Goal: Obtain resource: Download file/media

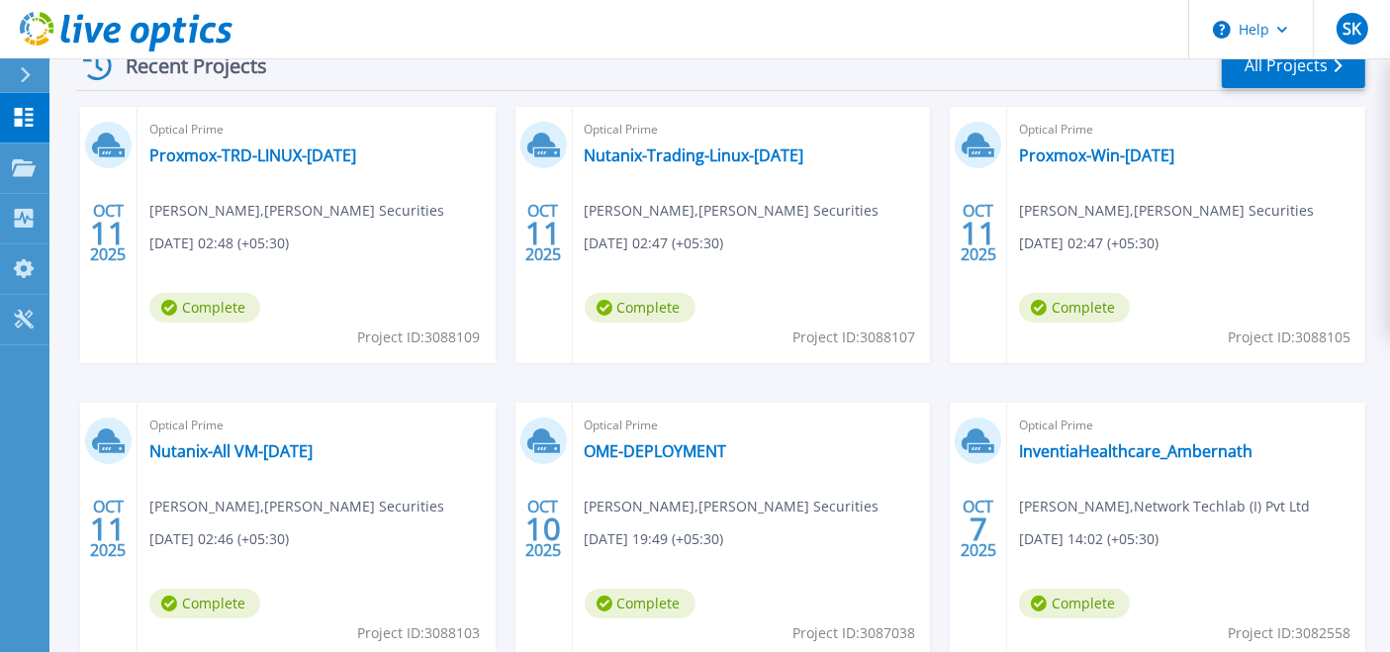
scroll to position [339, 0]
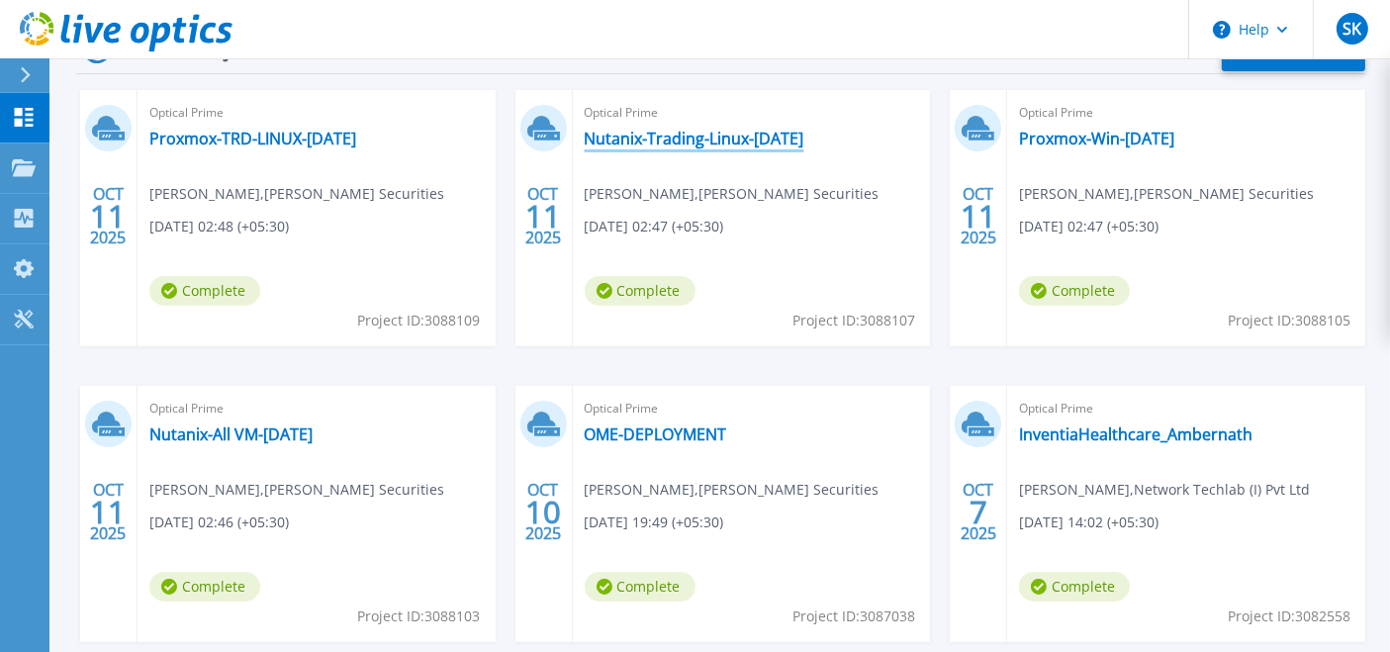
click at [716, 138] on link "Nutanix-Trading-Linux-[DATE]" at bounding box center [695, 139] width 220 height 20
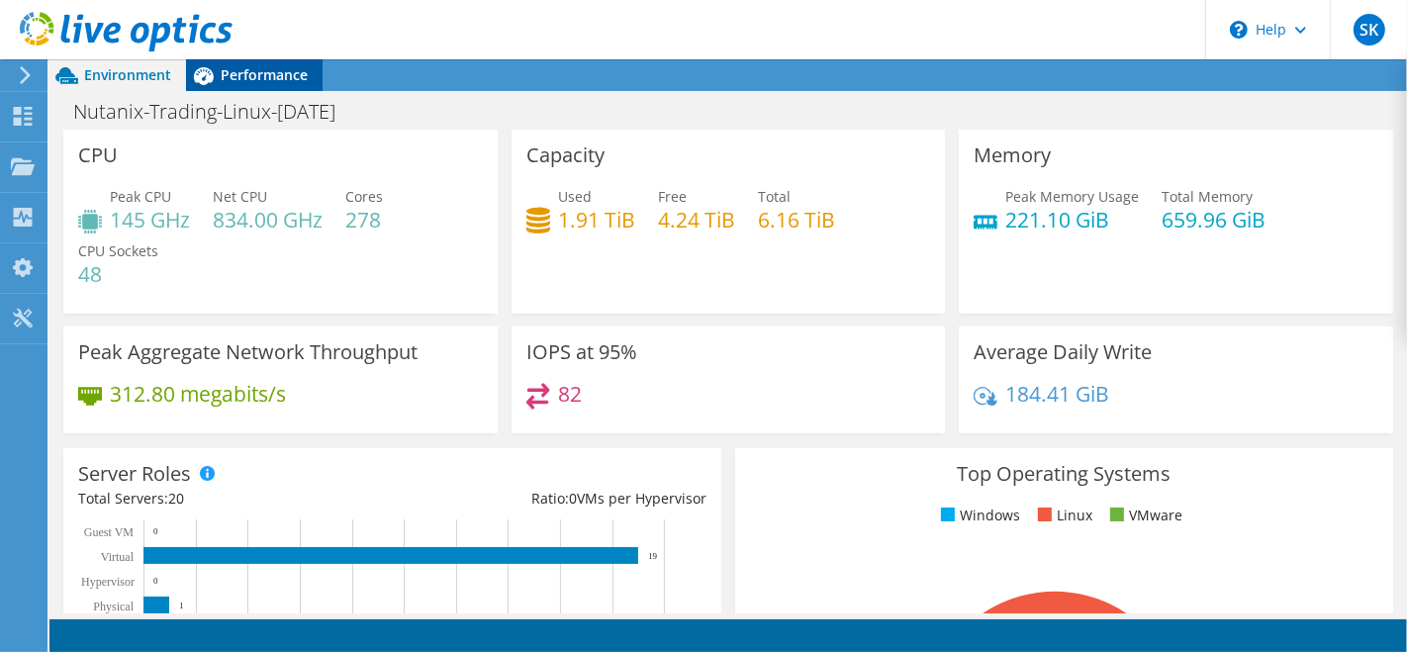
click at [247, 84] on div "Performance" at bounding box center [254, 75] width 137 height 32
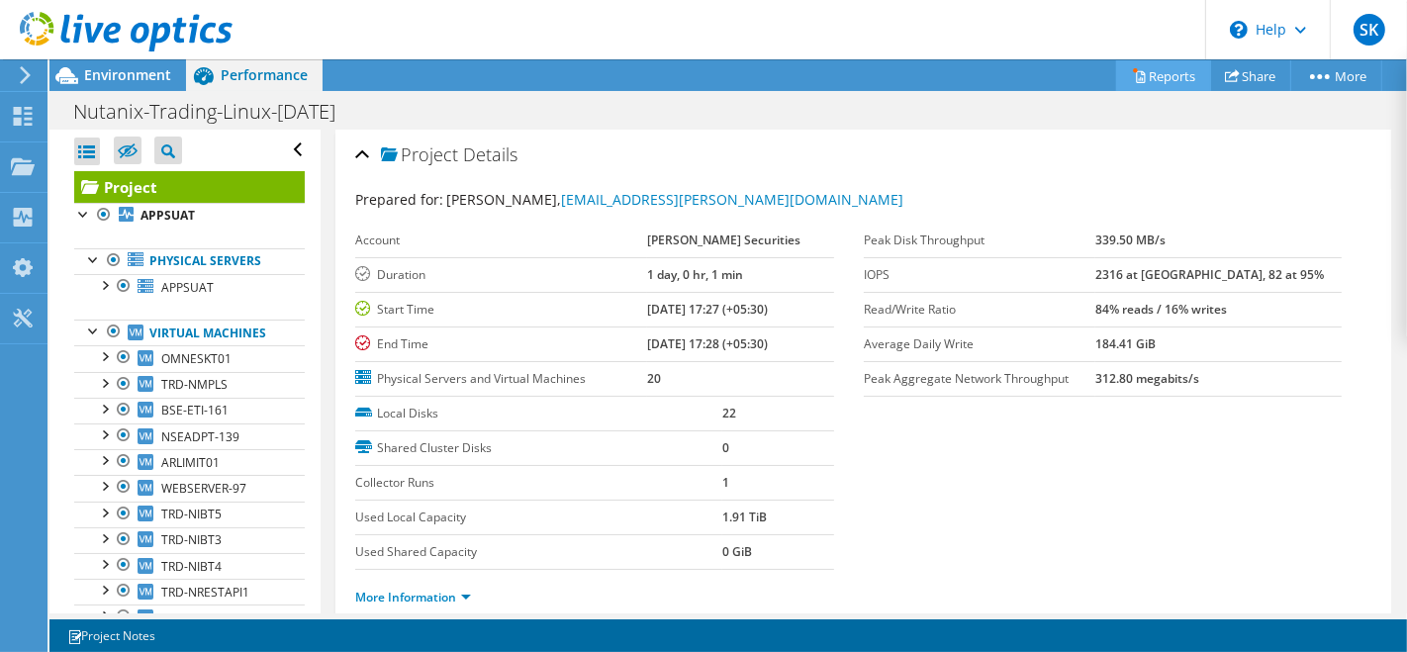
click at [1169, 63] on link "Reports" at bounding box center [1163, 75] width 95 height 31
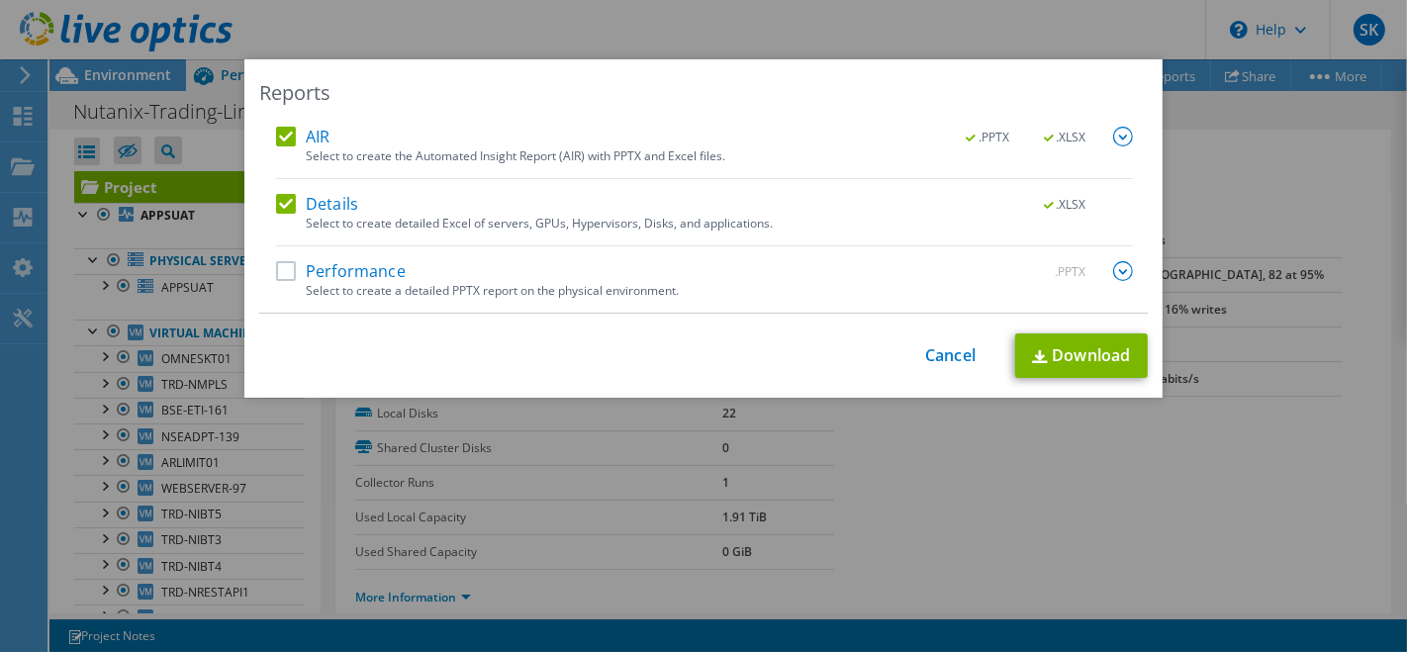
click at [276, 139] on label "AIR" at bounding box center [302, 137] width 53 height 20
click at [0, 0] on input "AIR" at bounding box center [0, 0] width 0 height 0
click at [1088, 374] on link "Download" at bounding box center [1081, 355] width 133 height 45
click at [936, 357] on link "Cancel" at bounding box center [950, 355] width 50 height 19
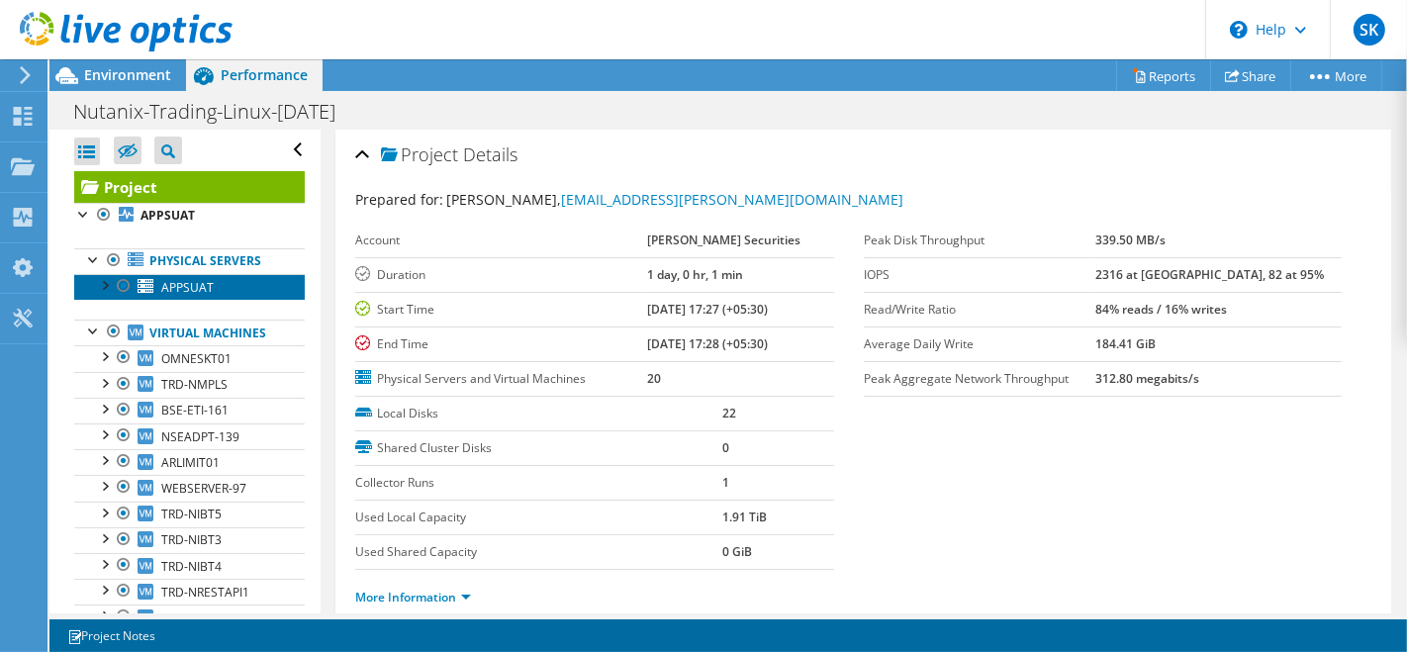
click at [198, 295] on link "APPSUAT" at bounding box center [189, 287] width 230 height 26
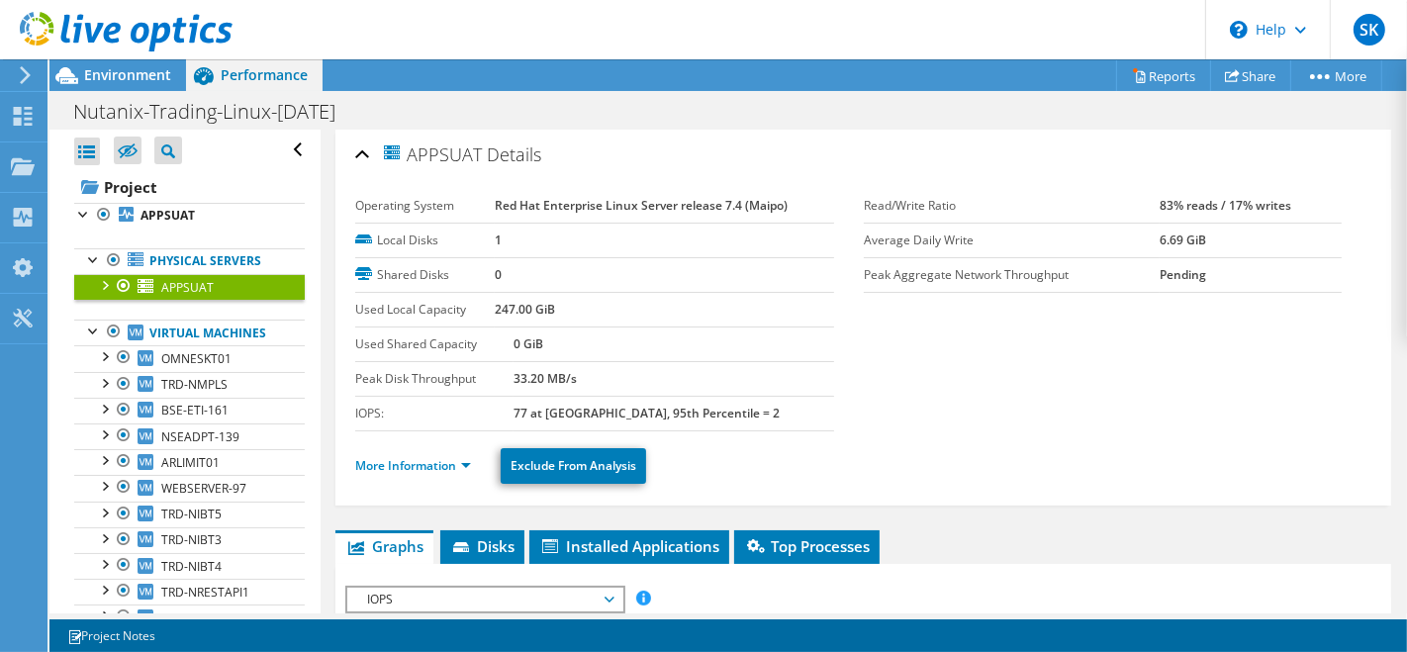
click at [512, 592] on span "IOPS" at bounding box center [484, 600] width 254 height 24
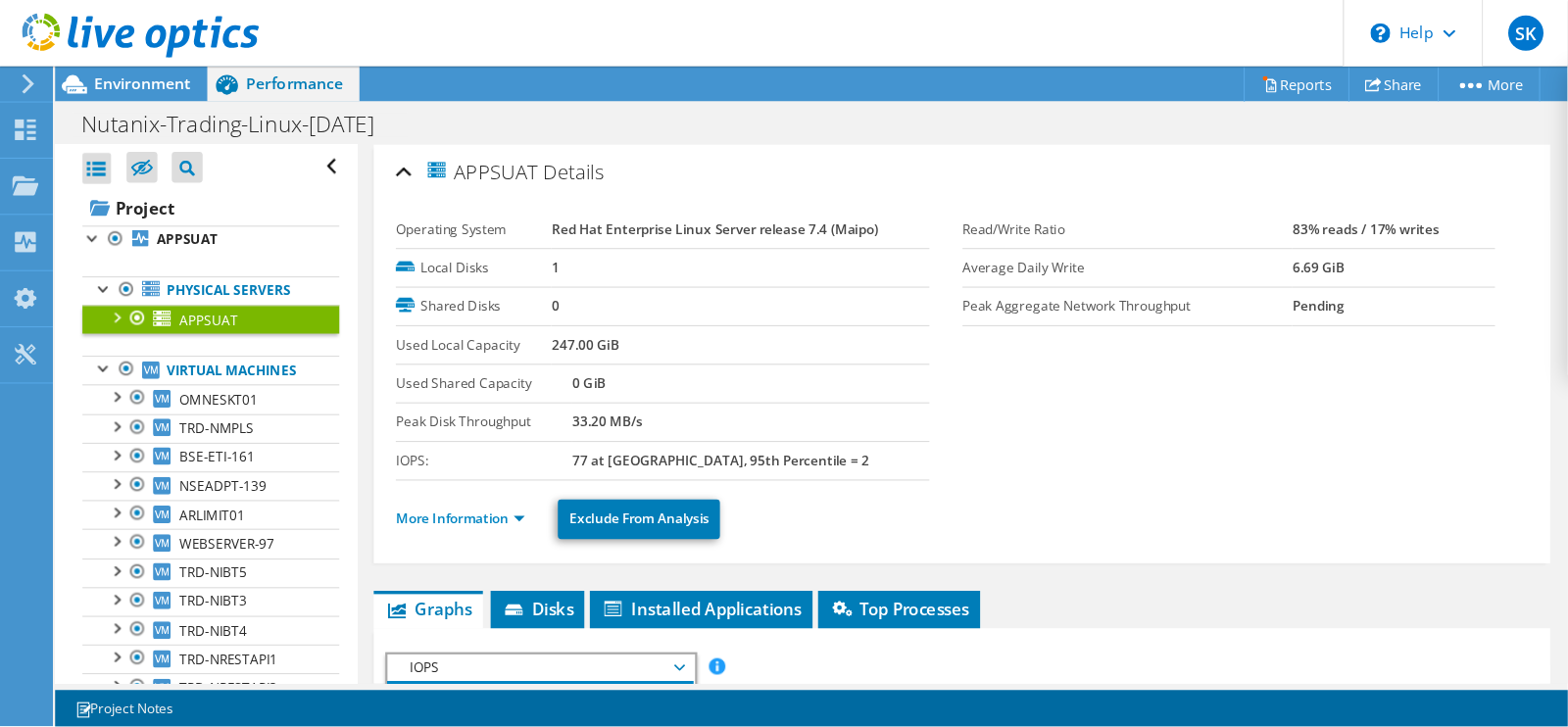
scroll to position [419, 0]
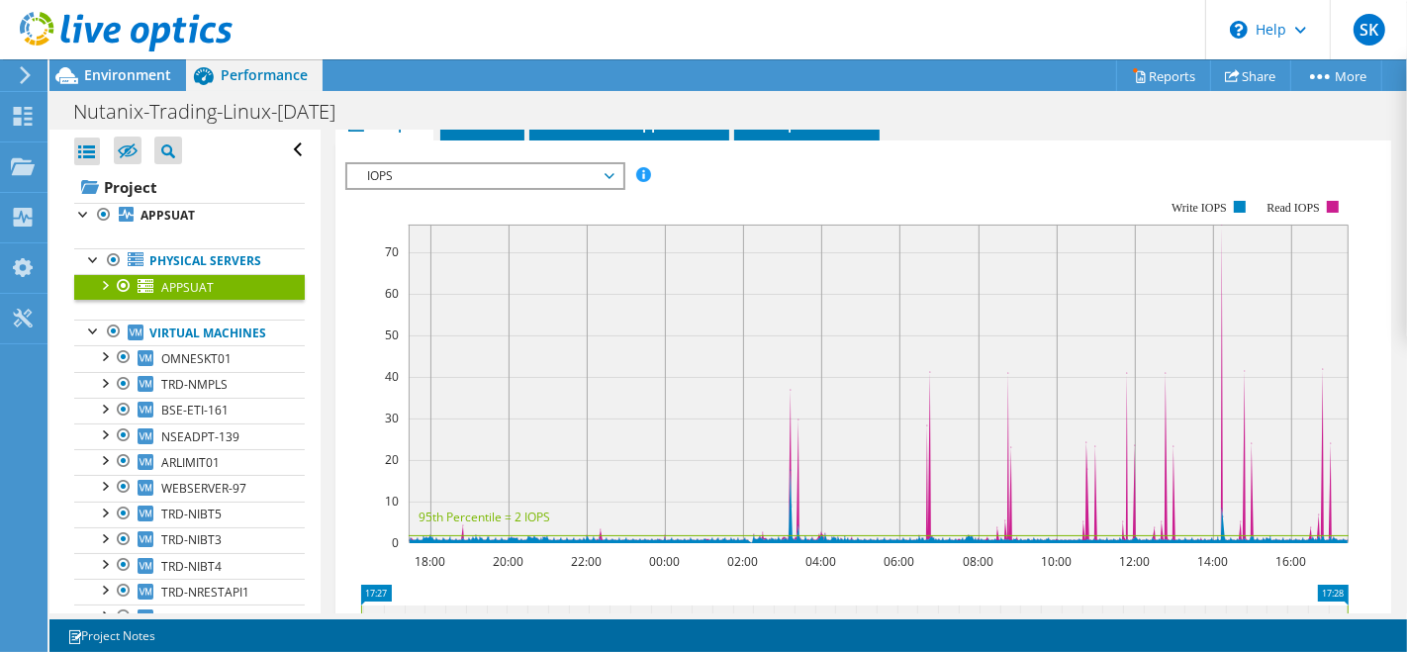
click at [591, 164] on span "IOPS" at bounding box center [484, 176] width 254 height 24
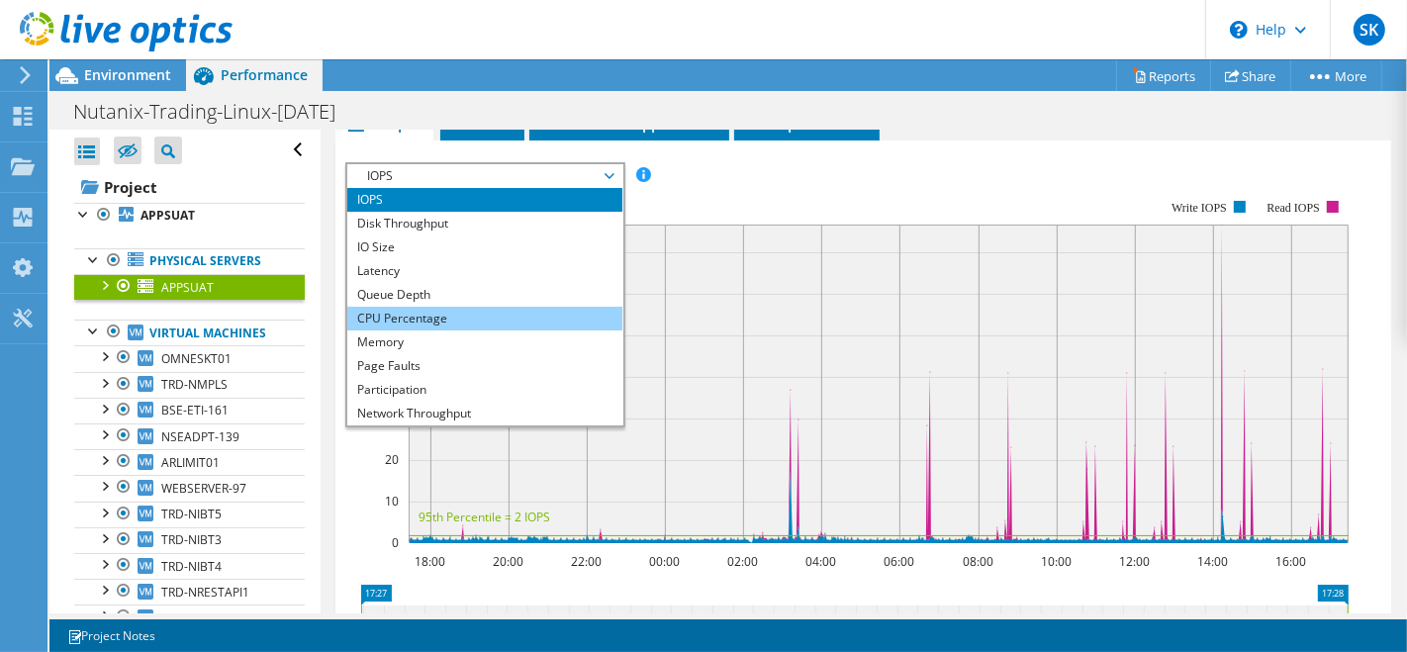
click at [444, 310] on li "CPU Percentage" at bounding box center [484, 319] width 274 height 24
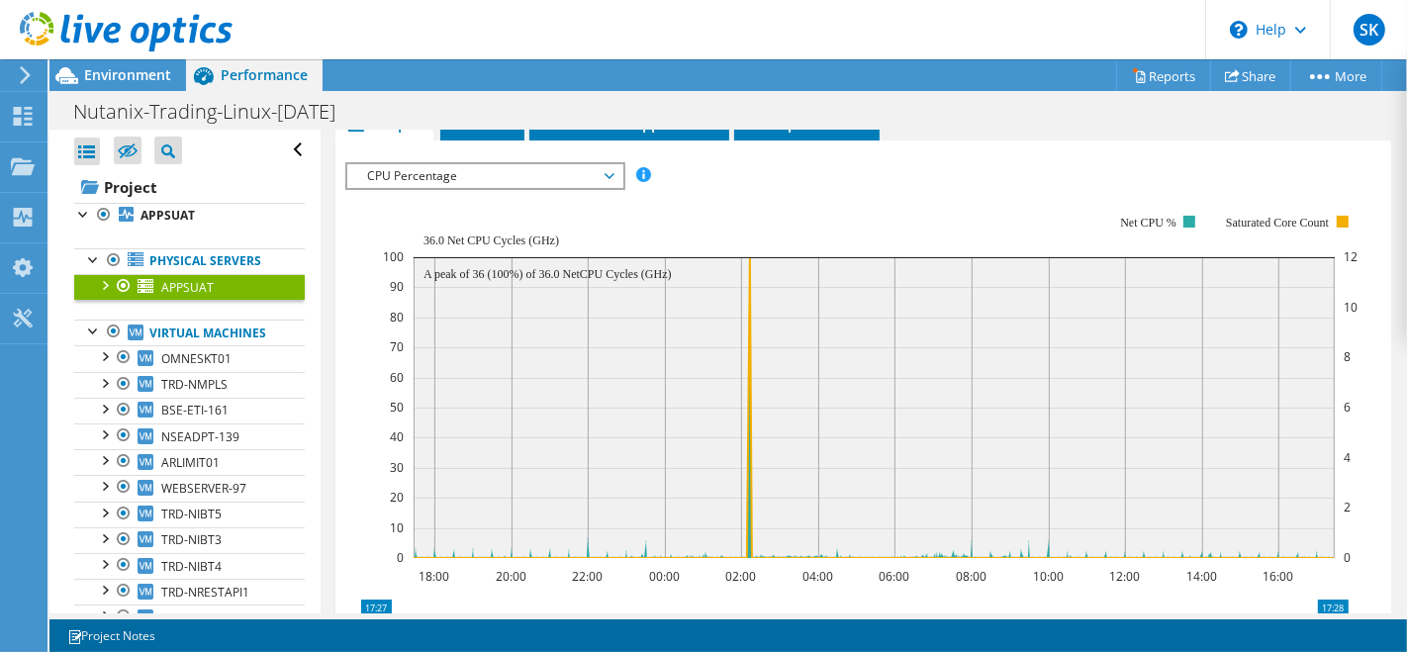
click at [615, 432] on rect at bounding box center [873, 407] width 921 height 301
click at [201, 367] on span "OMNESKT01" at bounding box center [196, 358] width 70 height 17
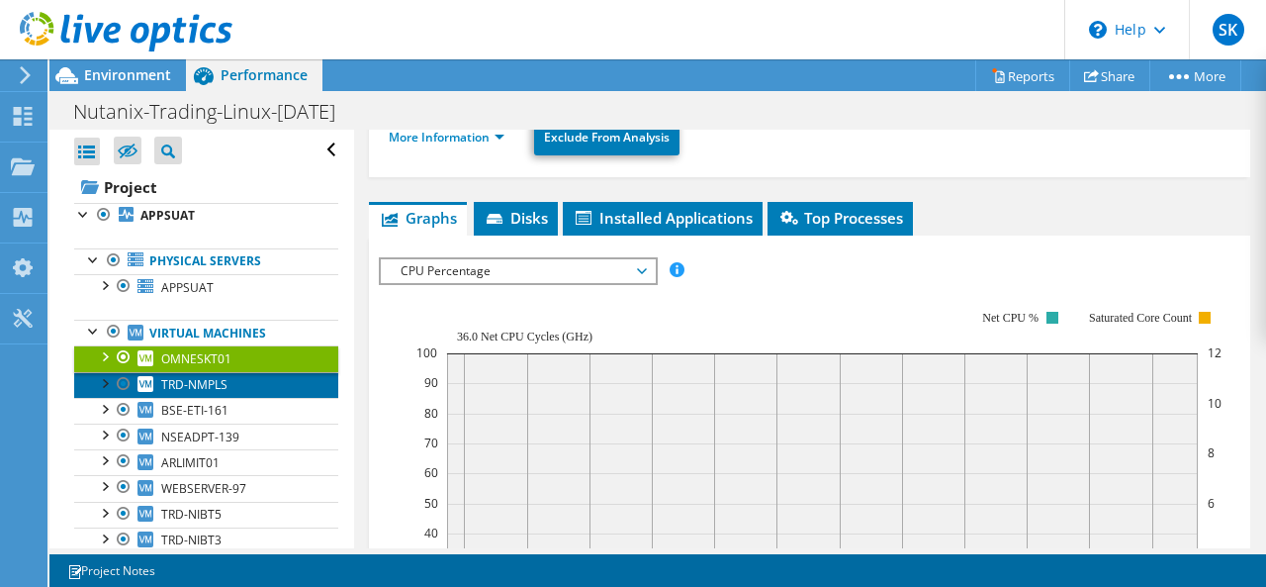
click at [203, 394] on link "TRD-NMPLS" at bounding box center [206, 385] width 264 height 26
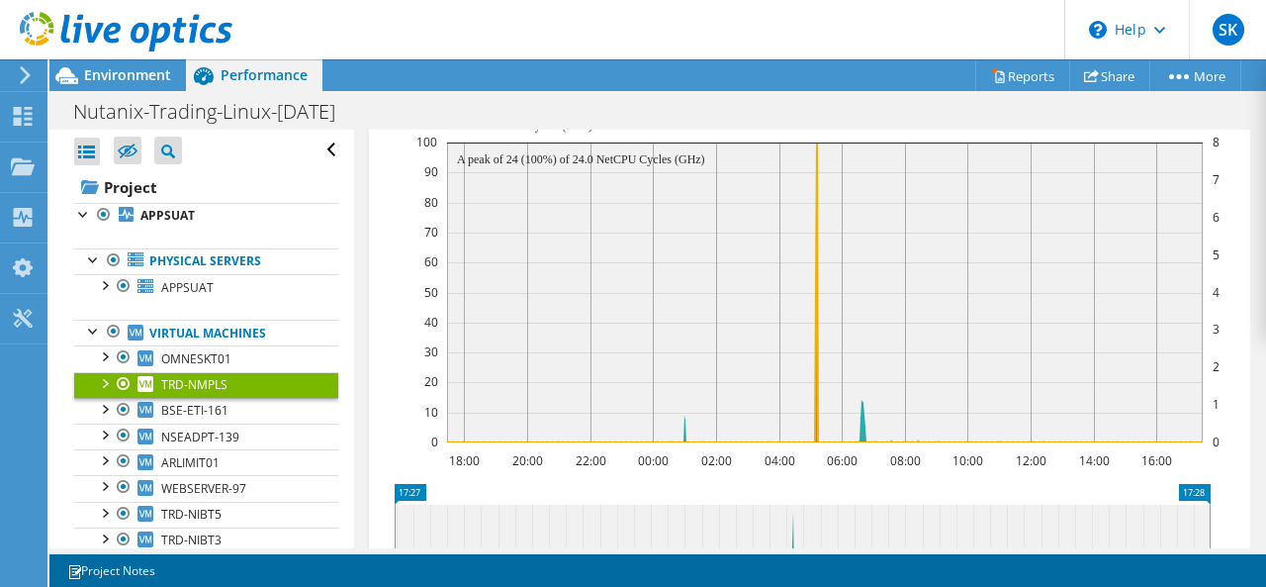
scroll to position [519, 0]
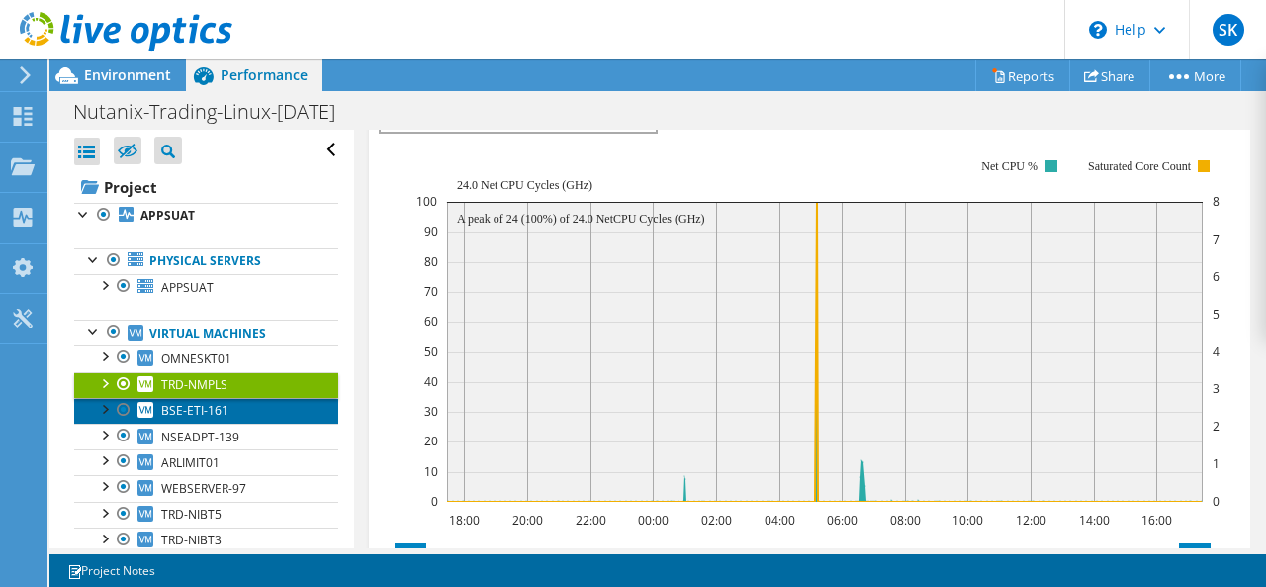
click at [189, 410] on span "BSE-ETI-161" at bounding box center [194, 410] width 67 height 17
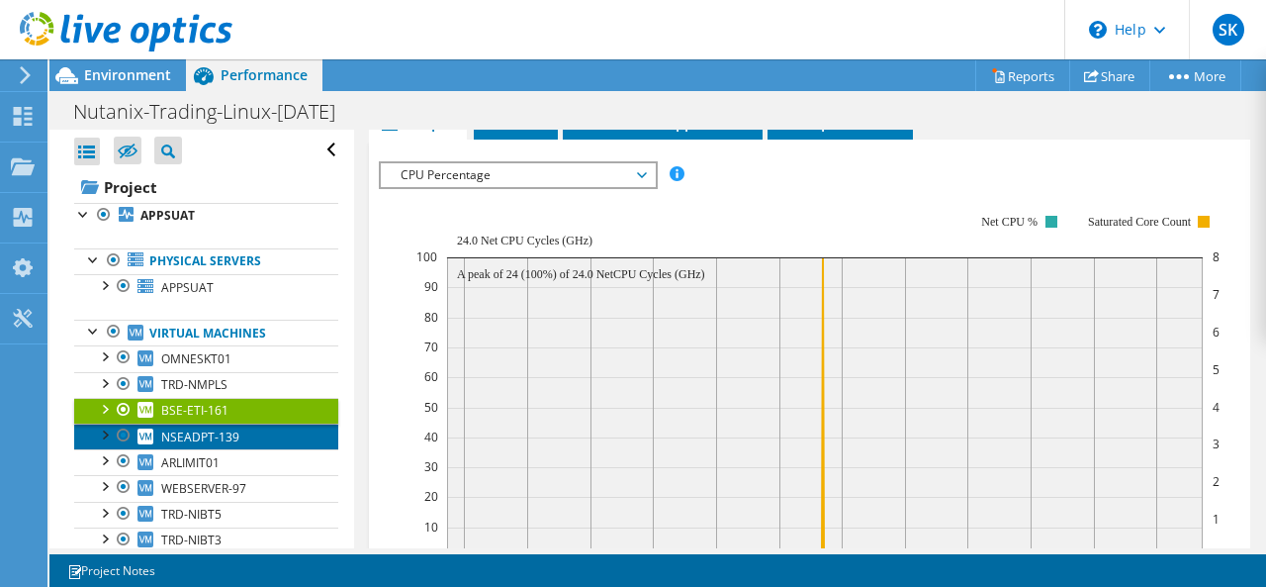
click at [222, 432] on span "NSEADPT-139" at bounding box center [200, 436] width 78 height 17
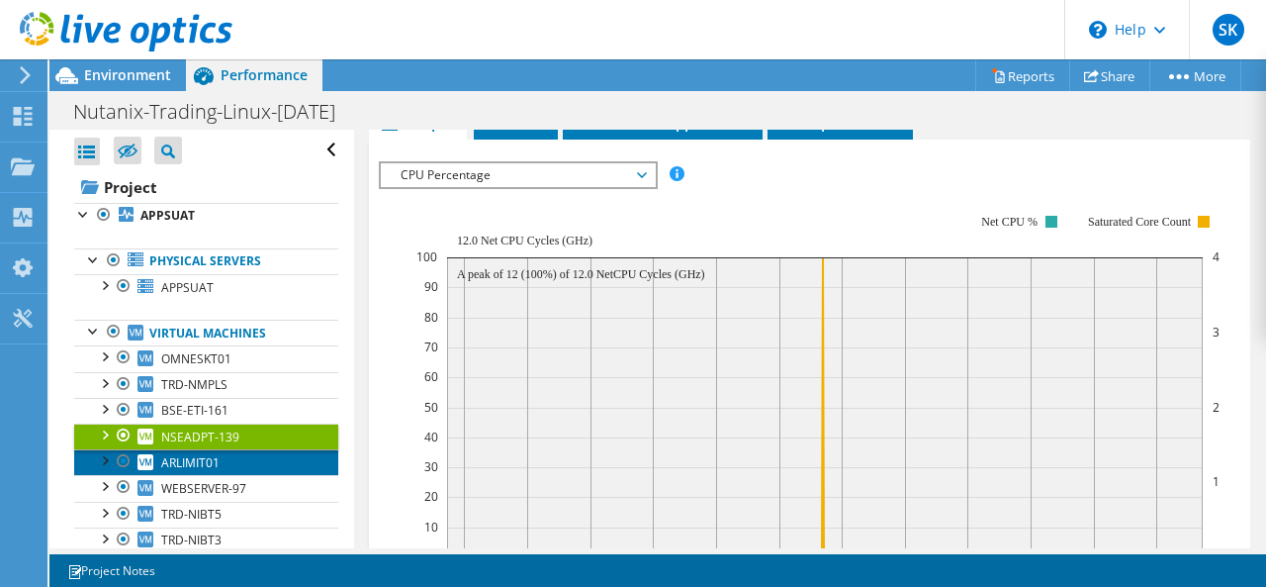
click at [190, 458] on span "ARLIMIT01" at bounding box center [190, 462] width 58 height 17
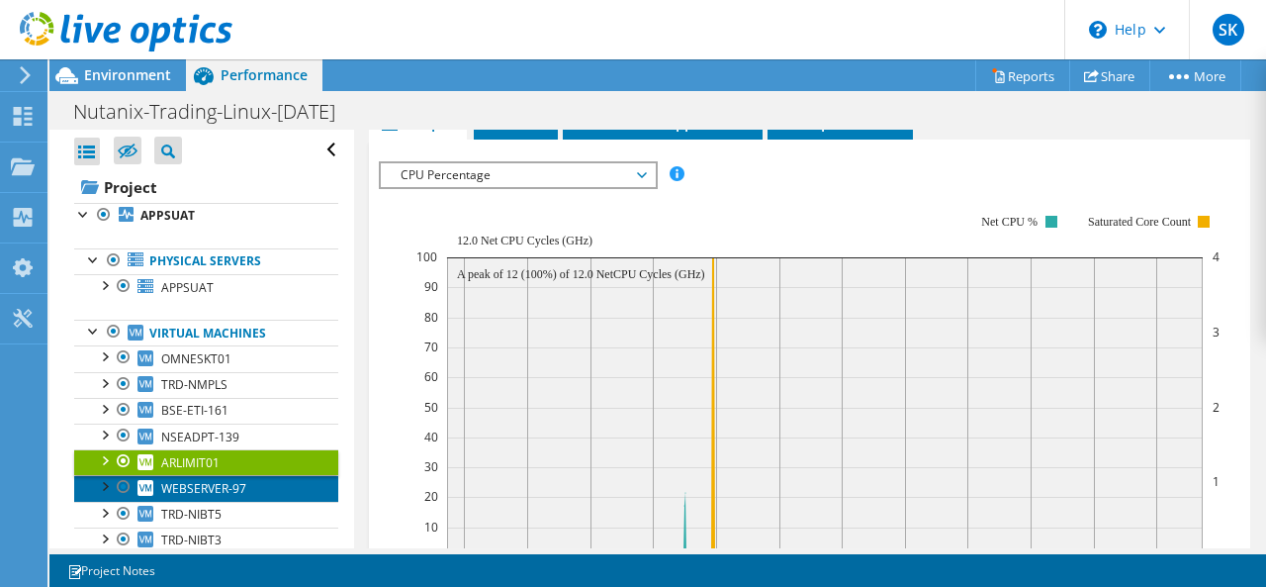
click at [192, 475] on link "WEBSERVER-97" at bounding box center [206, 488] width 264 height 26
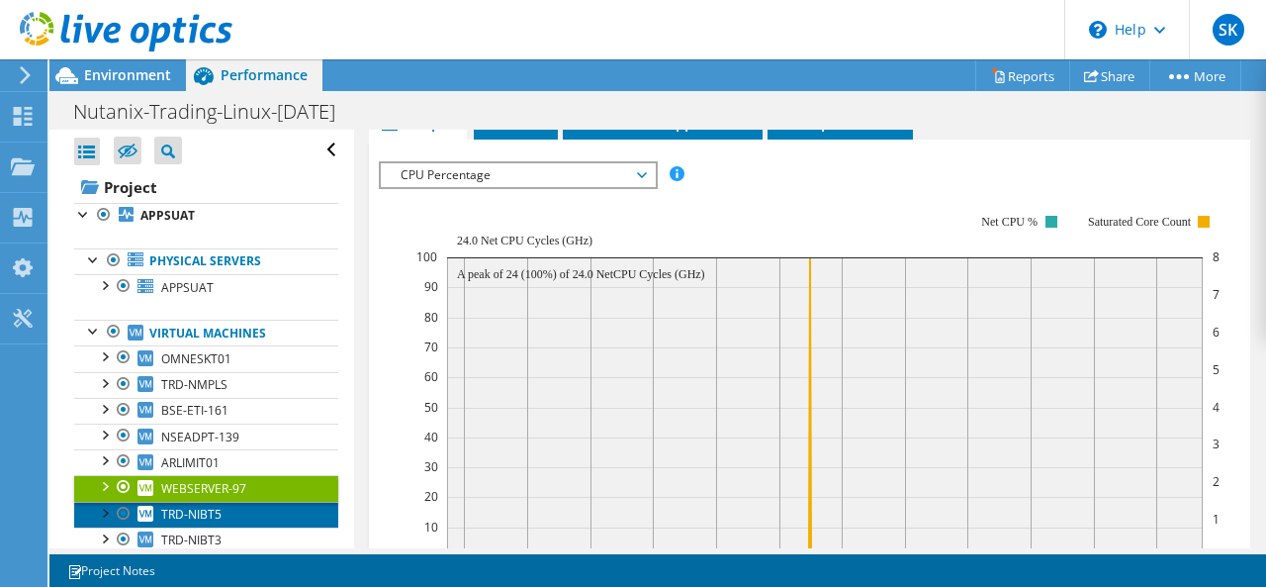
click at [200, 505] on span "TRD-NIBT5" at bounding box center [191, 513] width 60 height 17
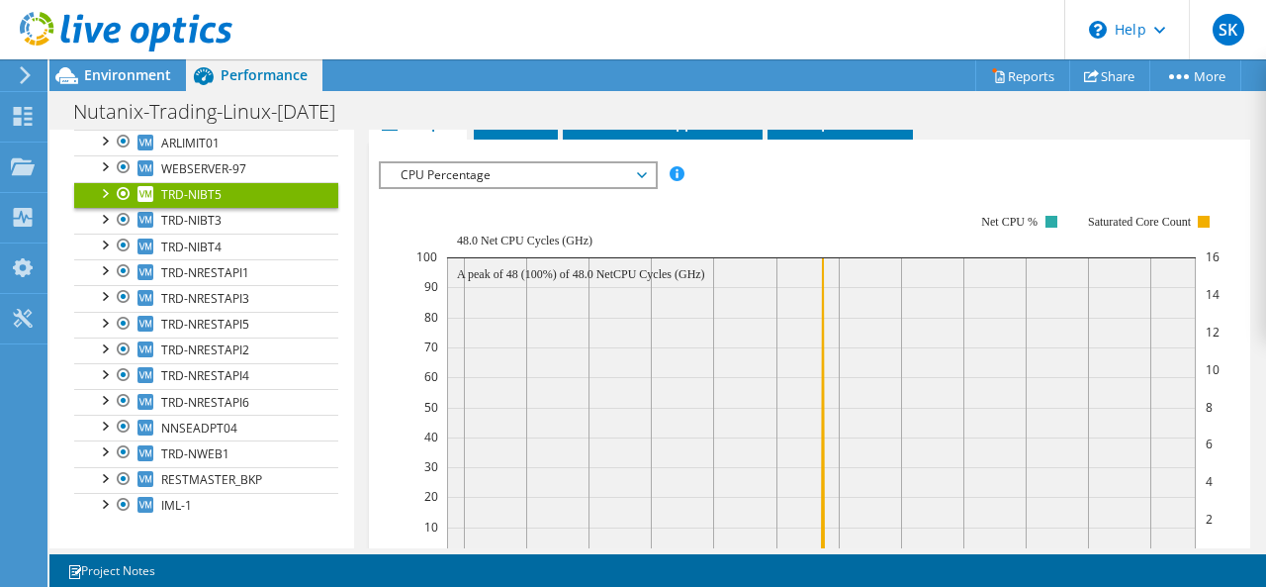
scroll to position [325, 0]
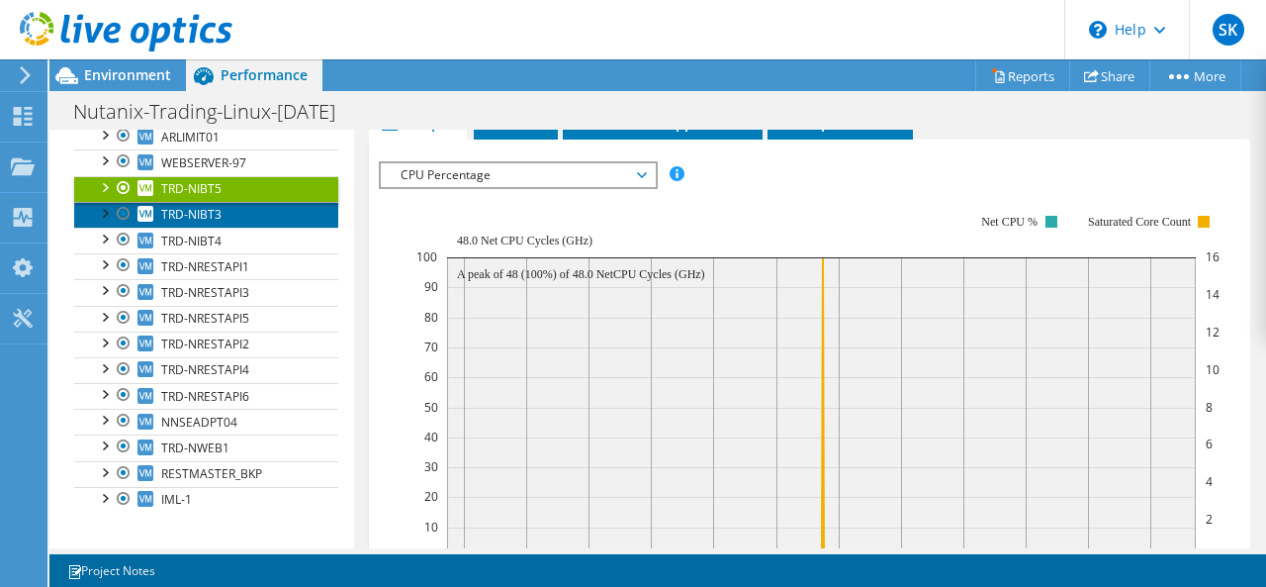
click at [216, 206] on span "TRD-NIBT3" at bounding box center [191, 214] width 60 height 17
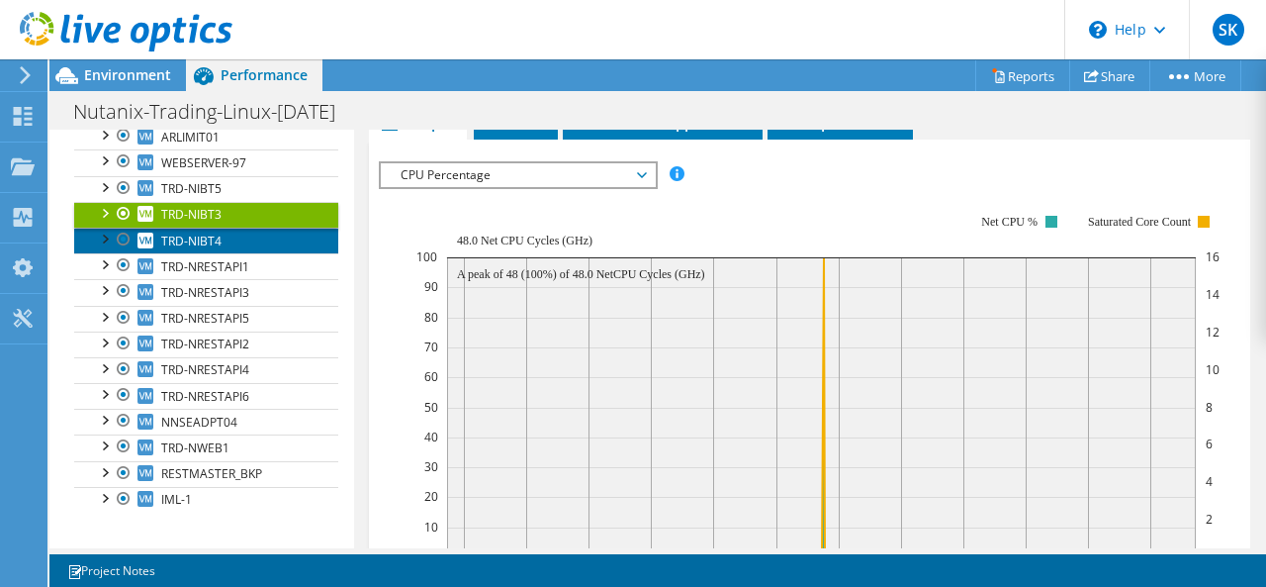
click at [214, 238] on span "TRD-NIBT4" at bounding box center [191, 240] width 60 height 17
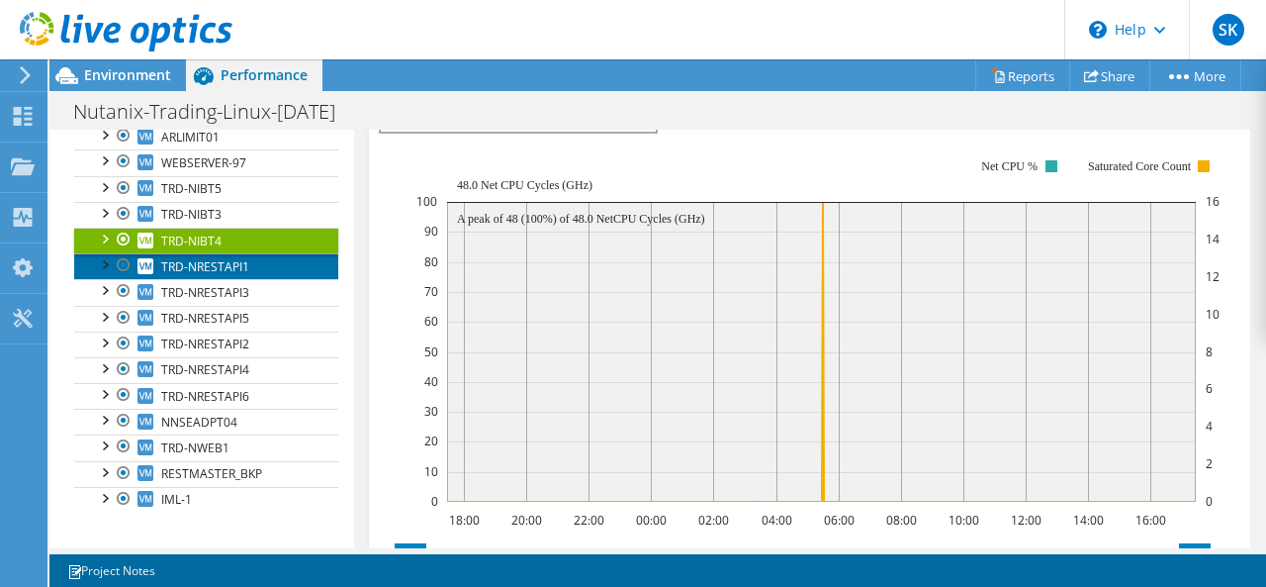
click at [214, 264] on span "TRD-NRESTAPI1" at bounding box center [205, 266] width 88 height 17
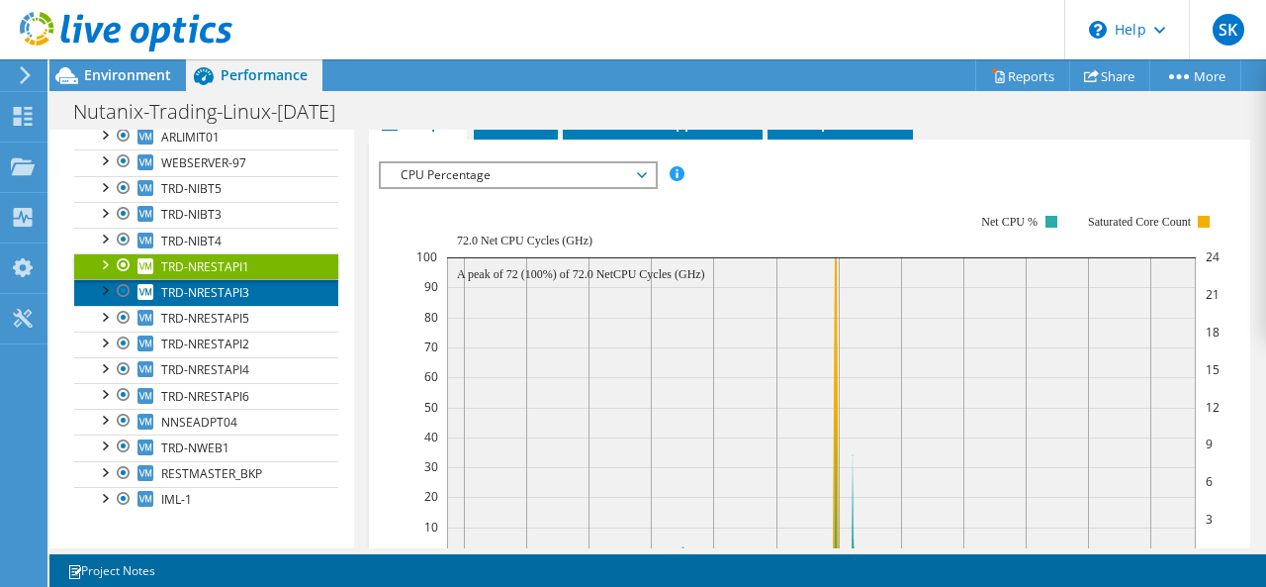
click at [192, 294] on span "TRD-NRESTAPI3" at bounding box center [205, 292] width 88 height 17
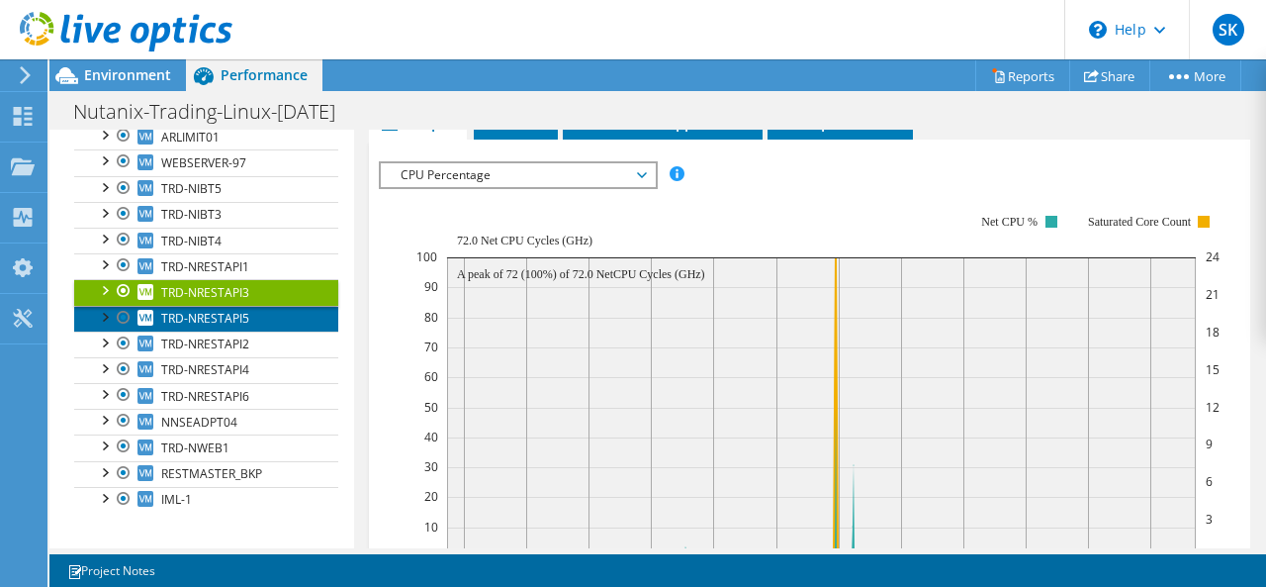
click at [201, 313] on span "TRD-NRESTAPI5" at bounding box center [205, 318] width 88 height 17
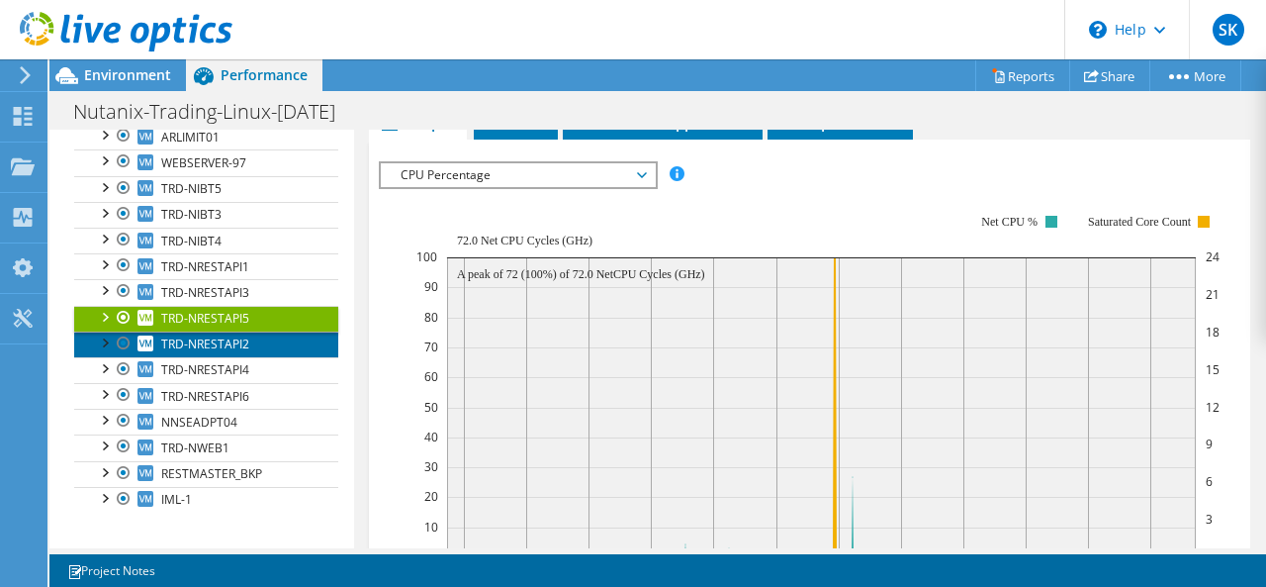
click at [202, 342] on span "TRD-NRESTAPI2" at bounding box center [205, 343] width 88 height 17
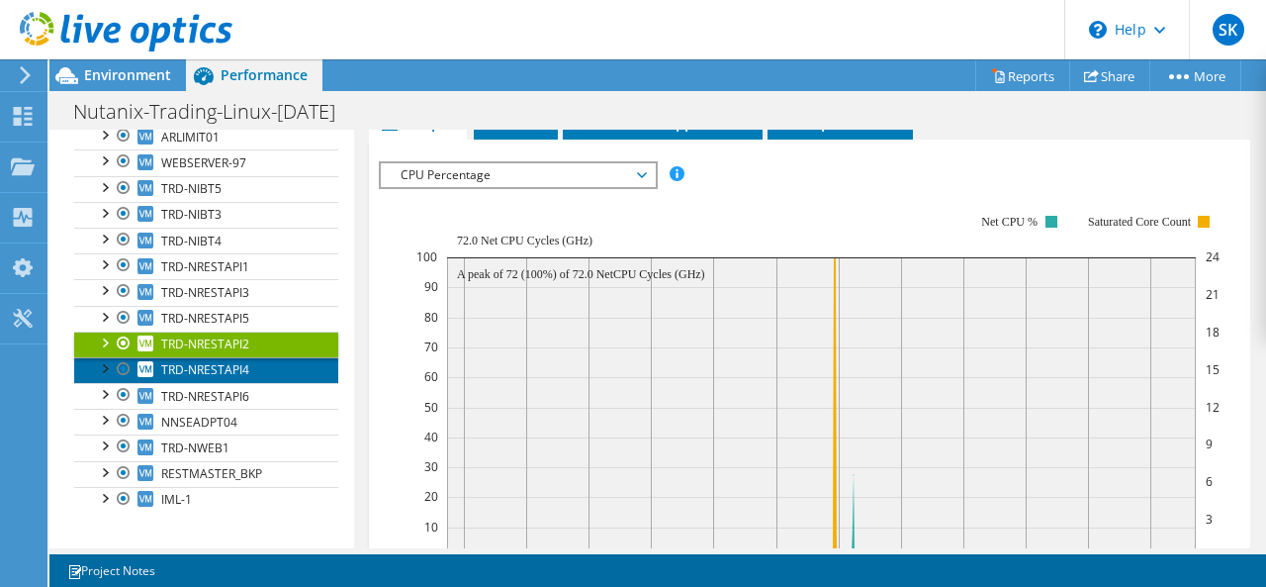
click at [208, 369] on span "TRD-NRESTAPI4" at bounding box center [205, 369] width 88 height 17
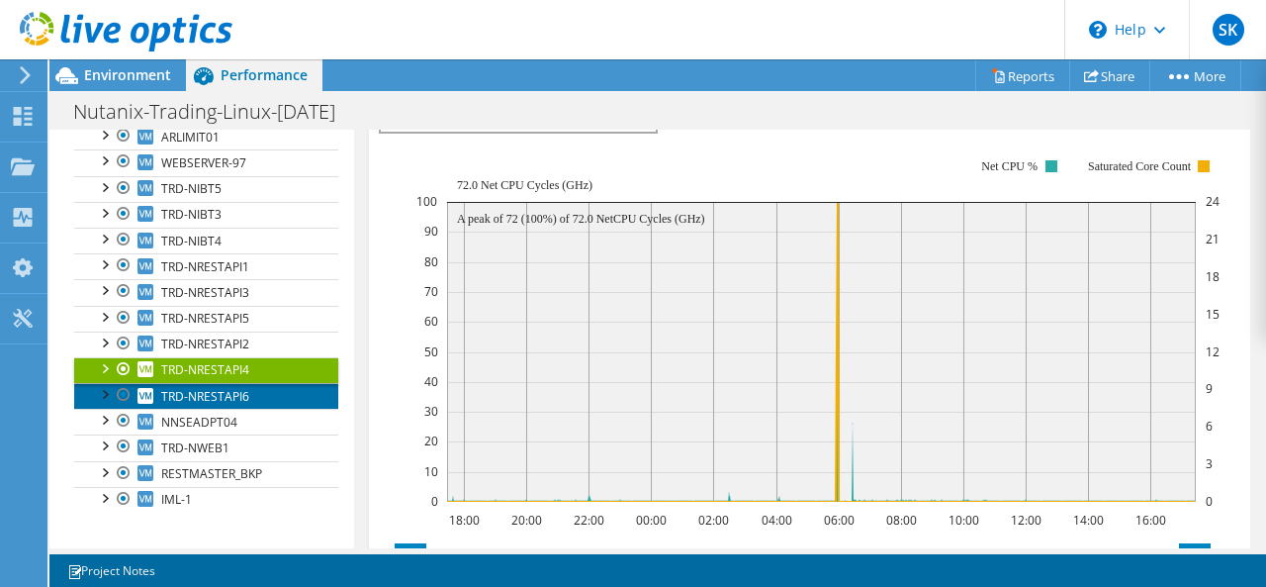
click at [216, 390] on span "TRD-NRESTAPI6" at bounding box center [205, 396] width 88 height 17
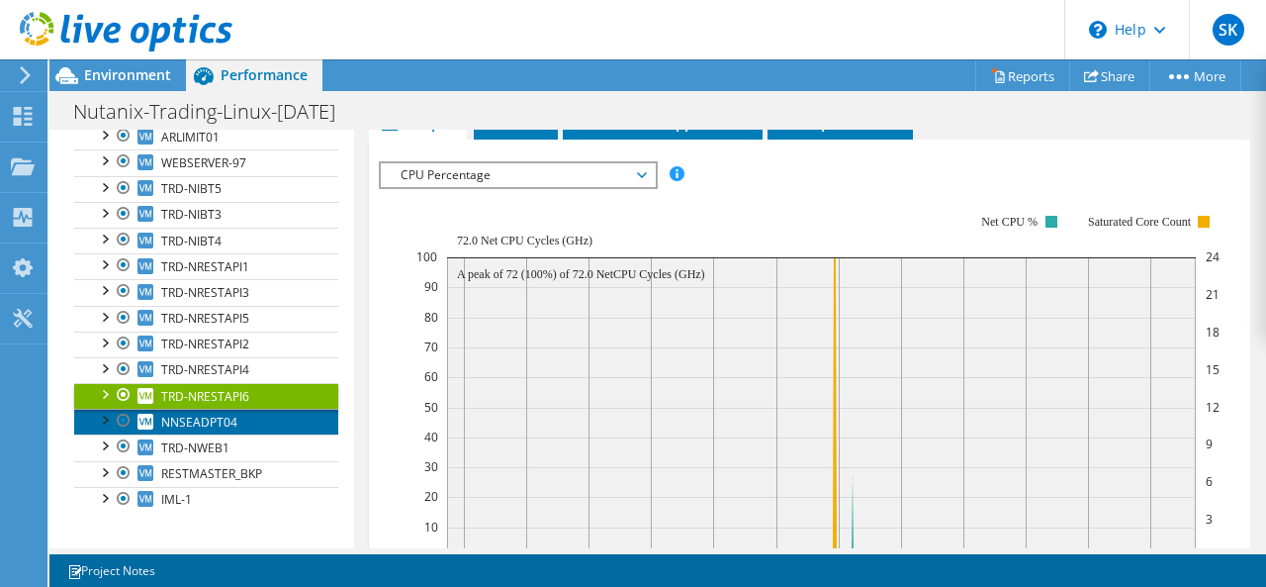
click at [203, 420] on span "NNSEADPT04" at bounding box center [199, 421] width 76 height 17
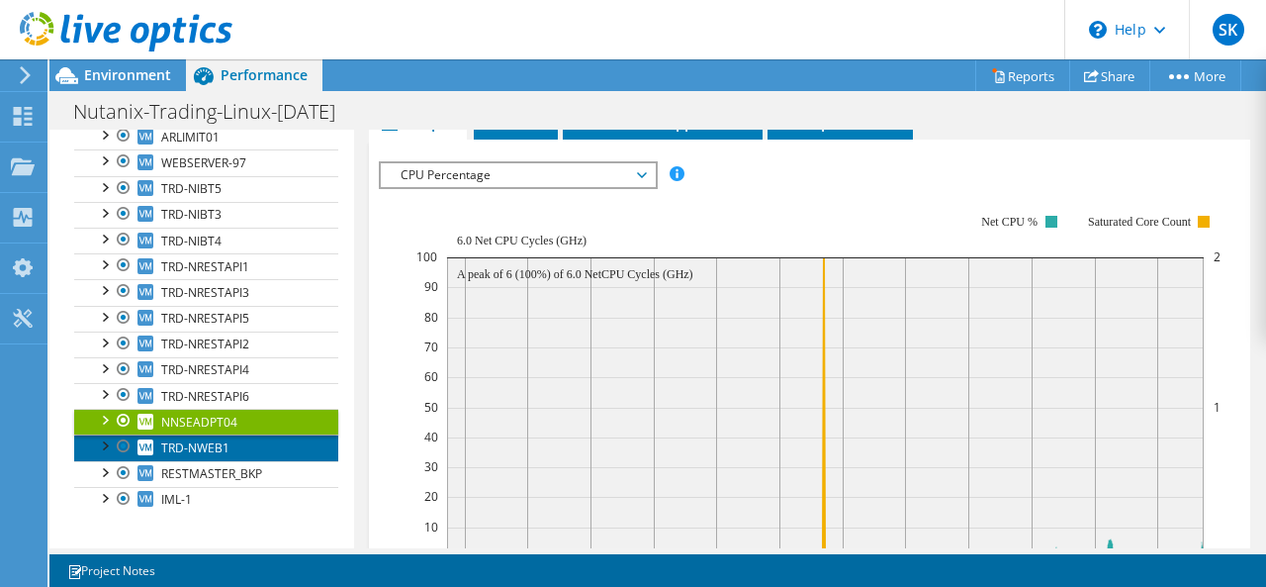
click at [218, 442] on span "TRD-NWEB1" at bounding box center [195, 447] width 68 height 17
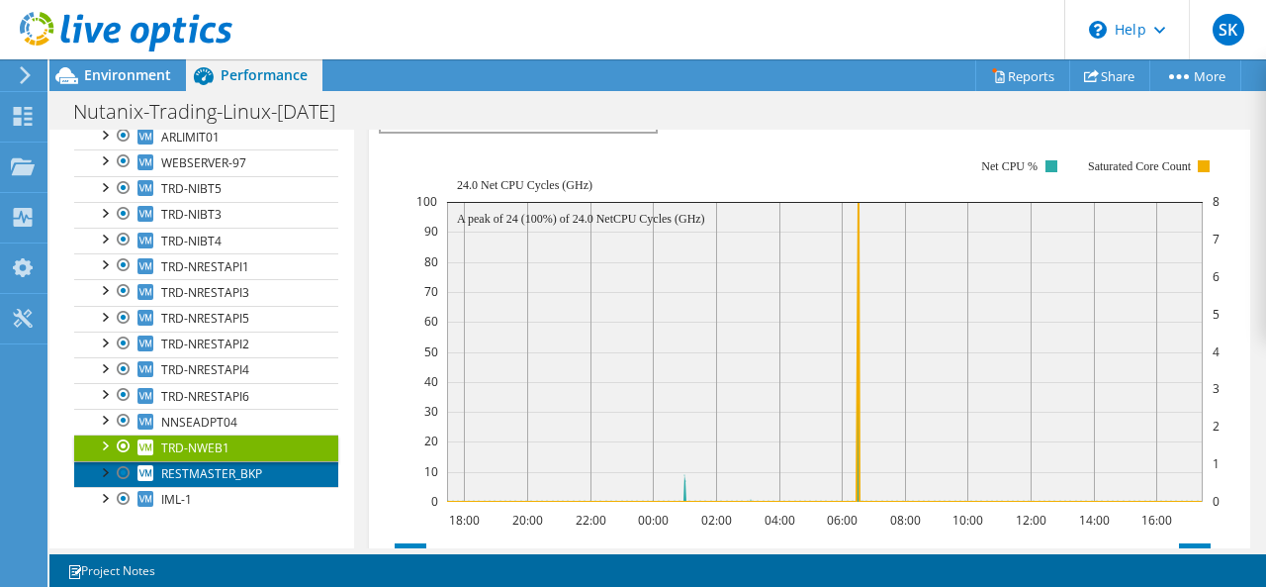
click at [274, 462] on link "RESTMASTER_BKP" at bounding box center [206, 474] width 264 height 26
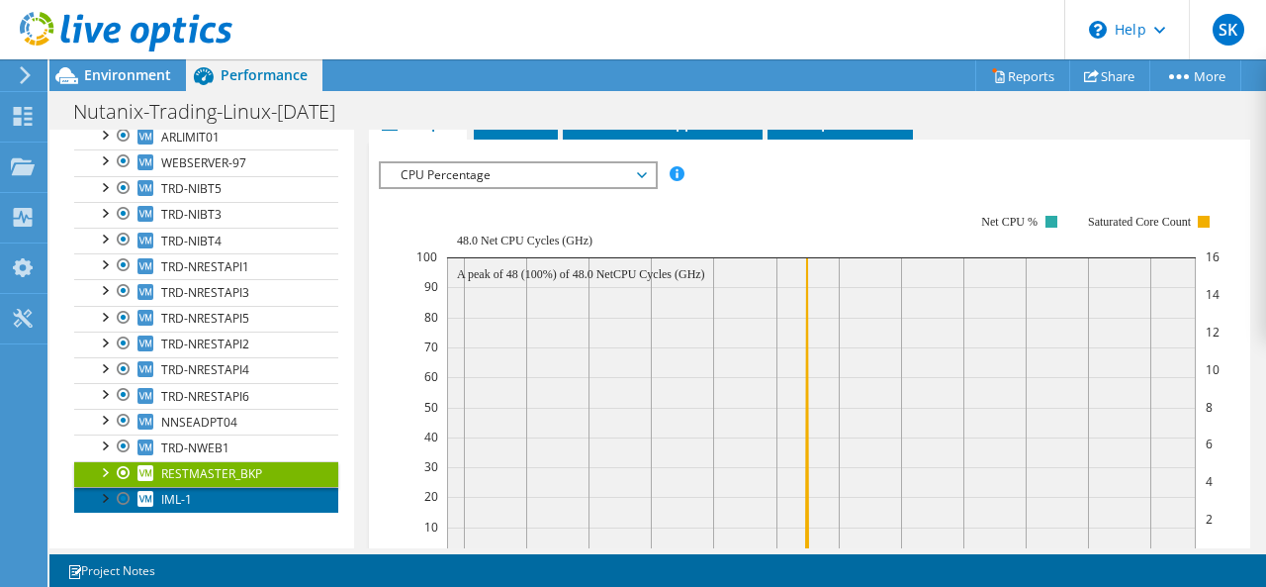
click at [200, 490] on link "IML-1" at bounding box center [206, 500] width 264 height 26
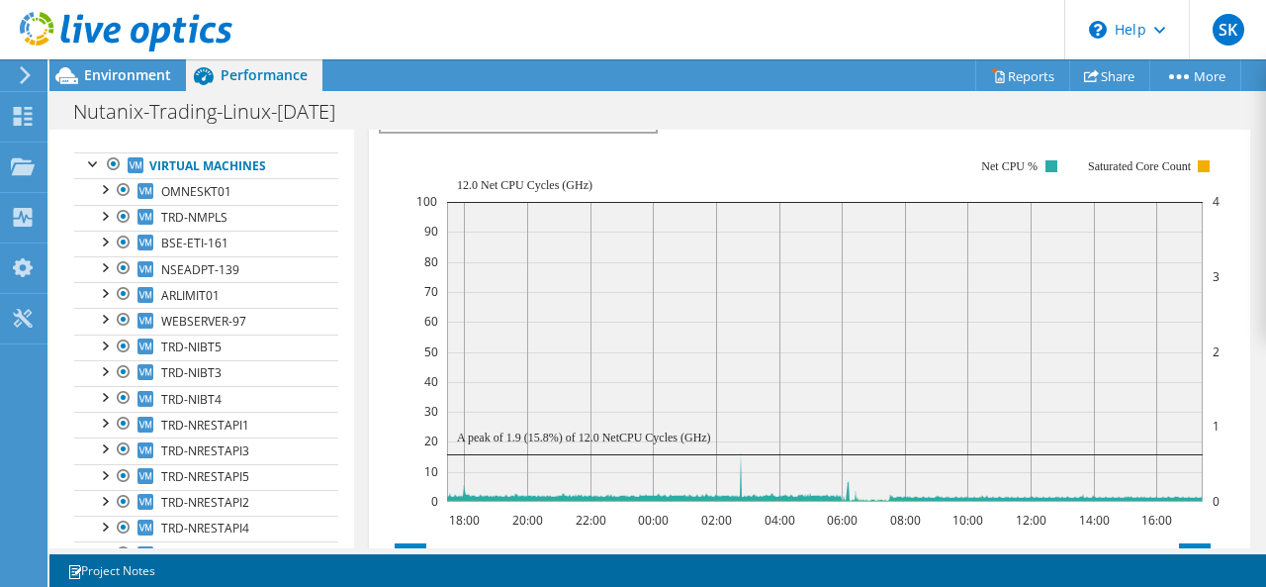
scroll to position [0, 0]
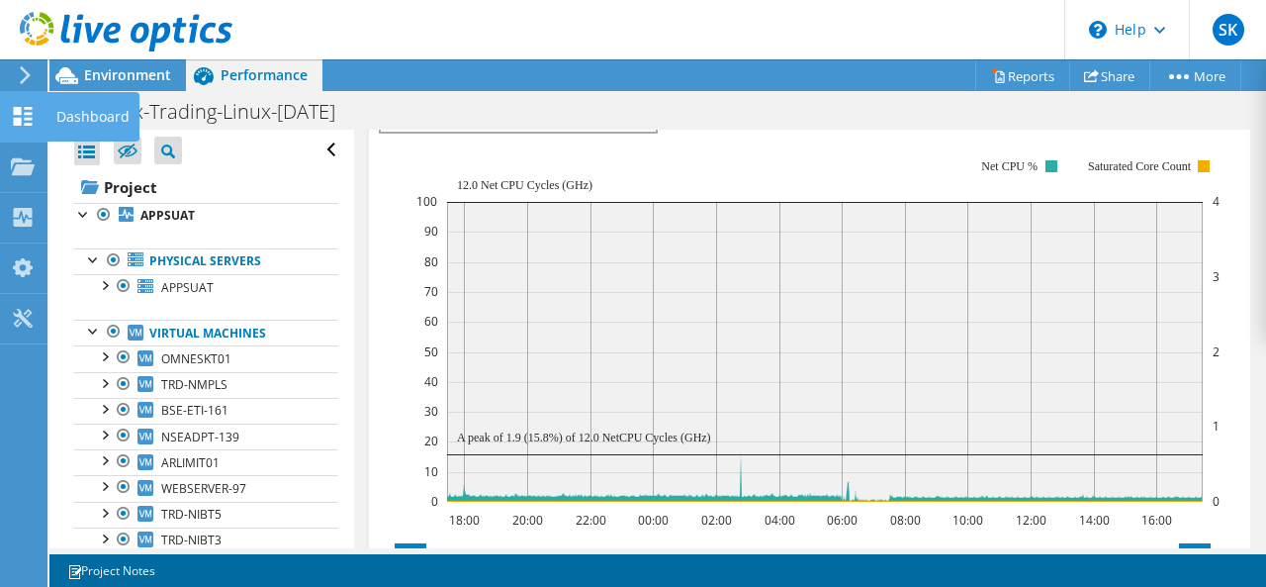
click at [16, 116] on icon at bounding box center [23, 116] width 24 height 19
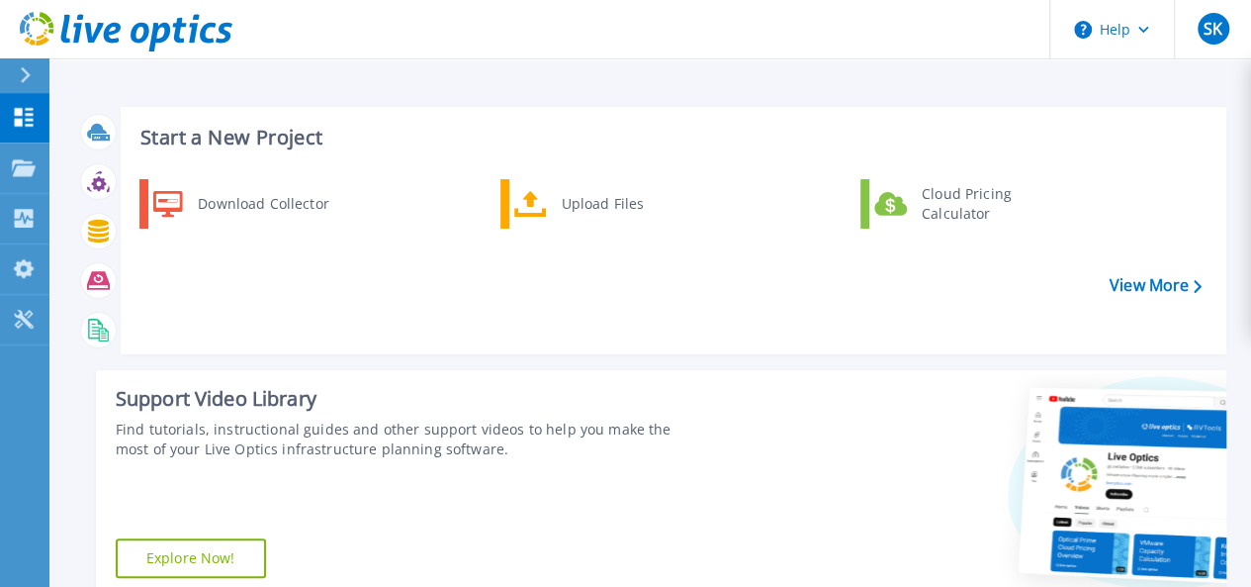
scroll to position [512, 0]
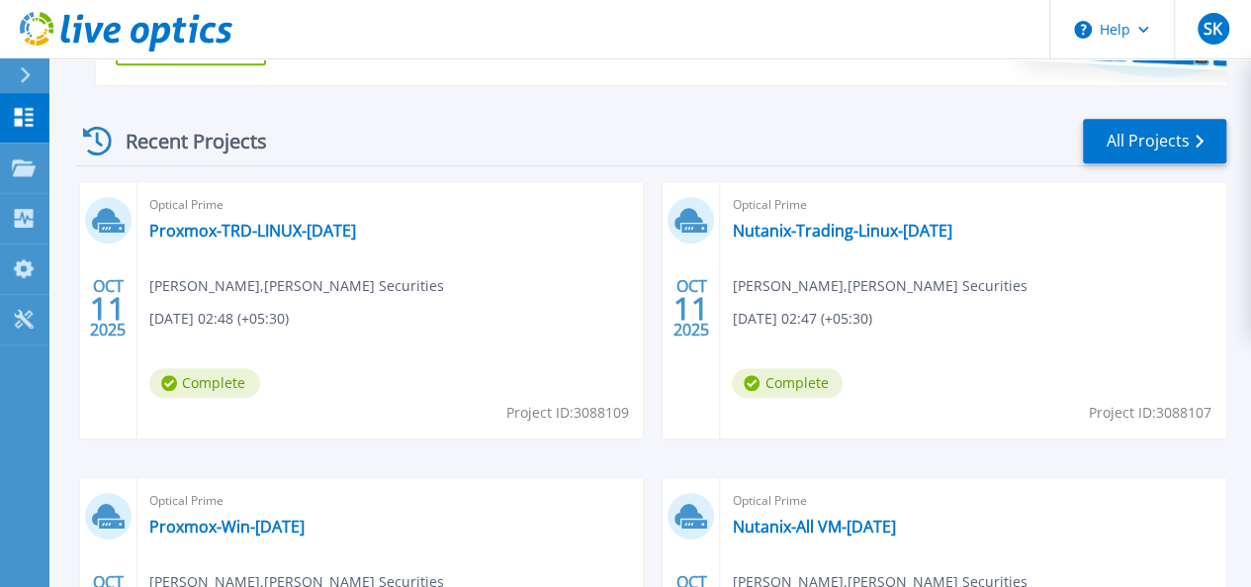
click at [632, 140] on div "Recent Projects All Projects" at bounding box center [651, 141] width 1150 height 49
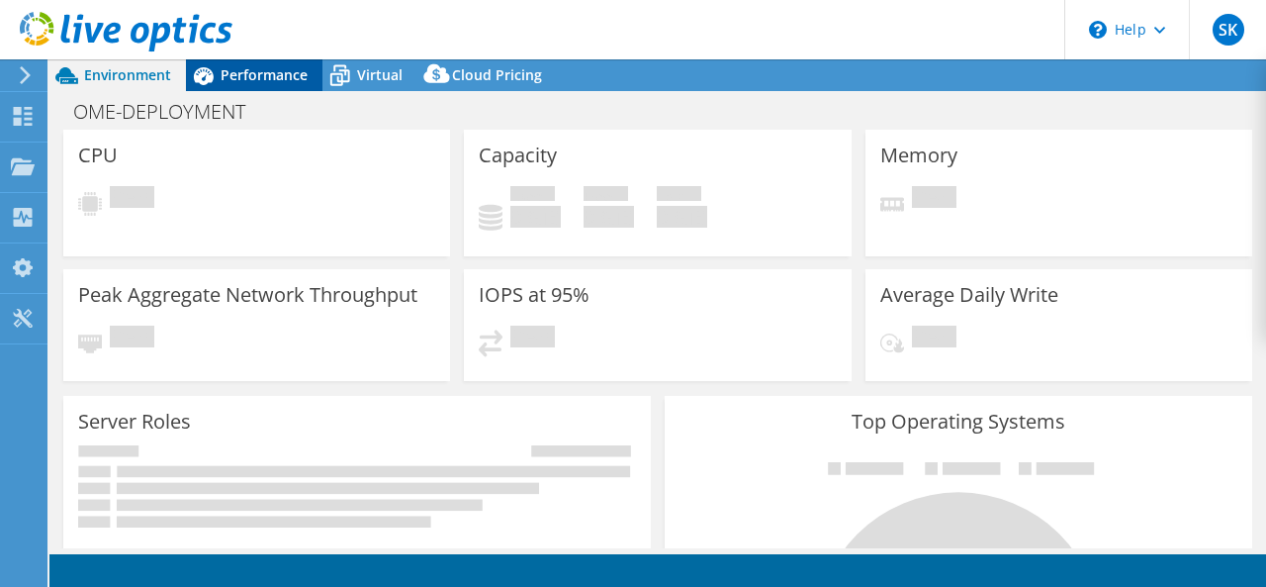
click at [261, 70] on span "Performance" at bounding box center [264, 74] width 87 height 19
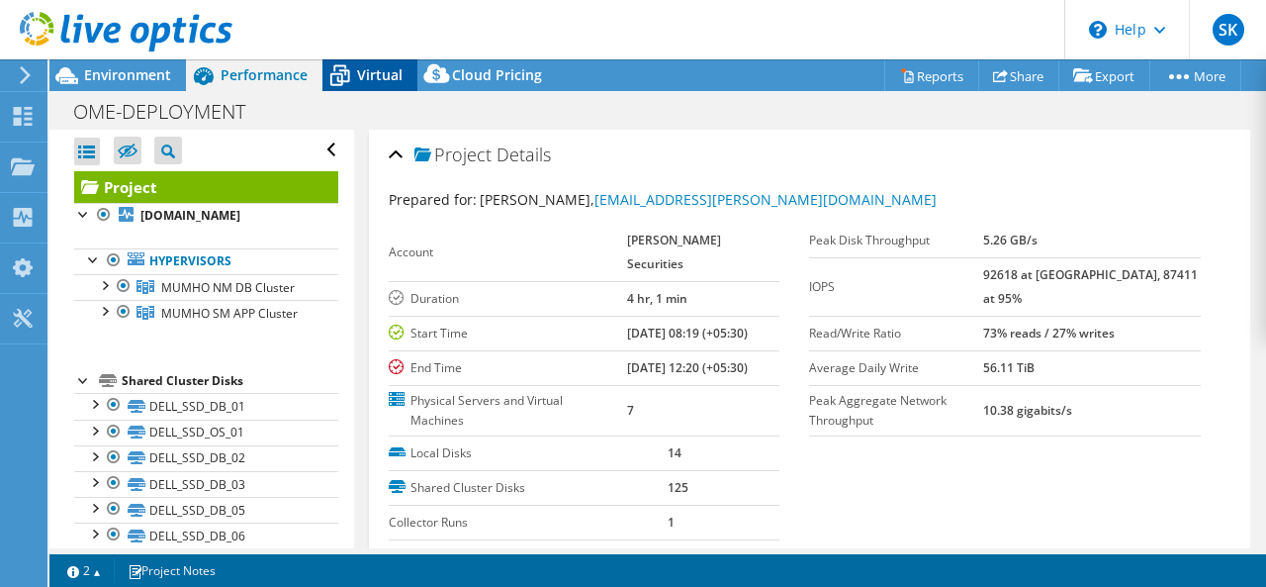
click at [358, 74] on span "Virtual" at bounding box center [380, 74] width 46 height 19
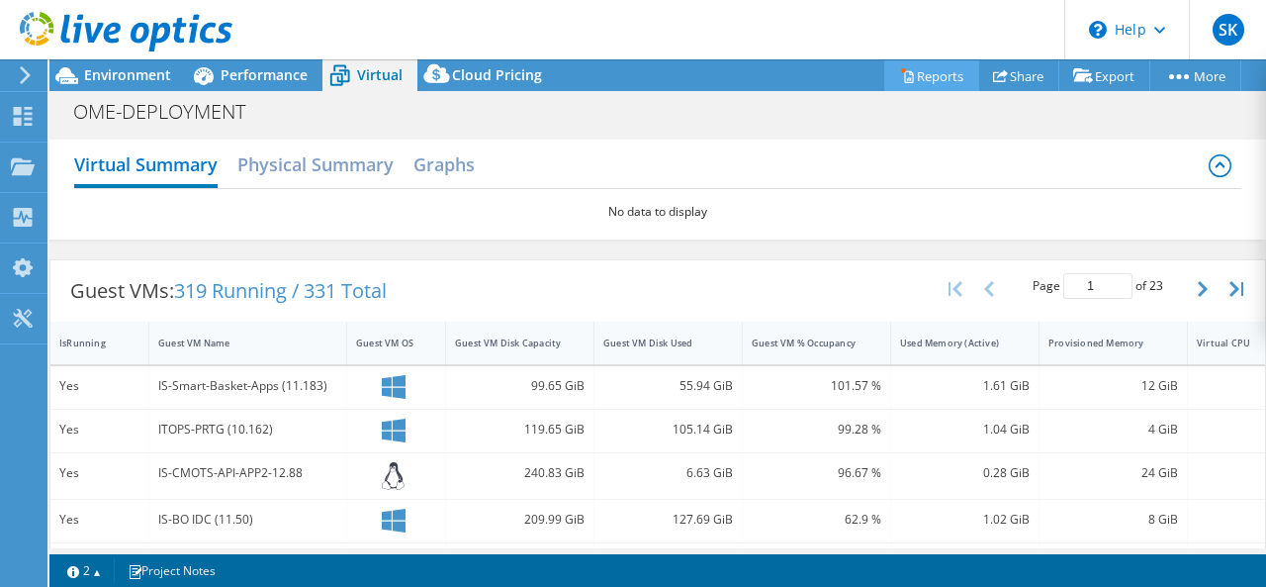
click at [920, 79] on link "Reports" at bounding box center [931, 75] width 95 height 31
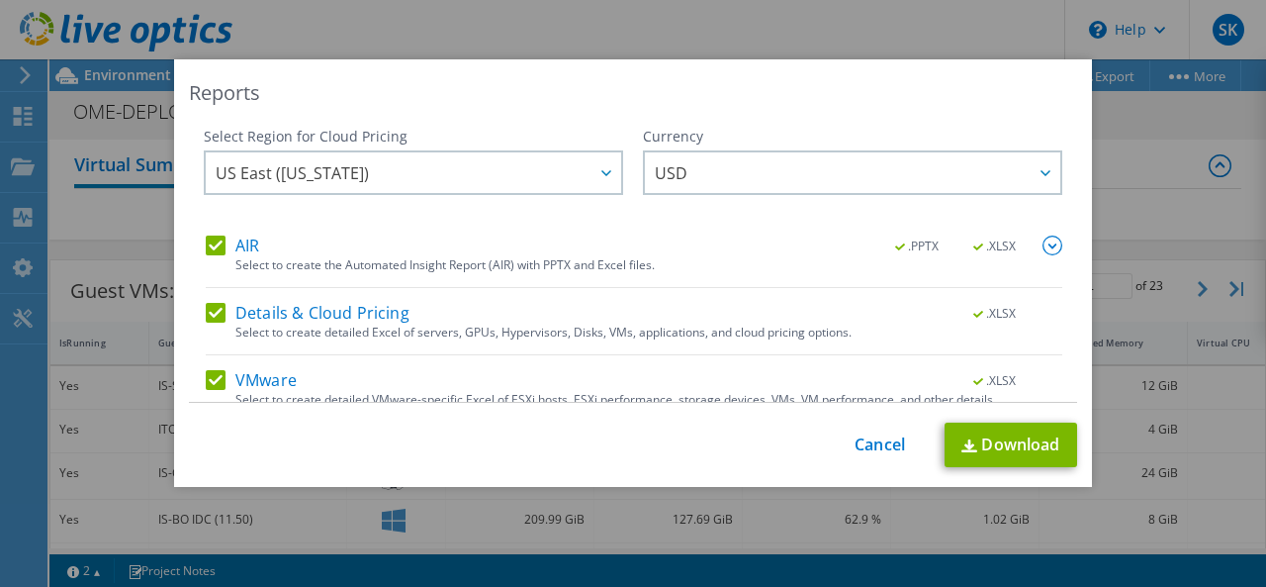
click at [206, 237] on label "AIR" at bounding box center [232, 245] width 53 height 20
click at [0, 0] on input "AIR" at bounding box center [0, 0] width 0 height 0
click at [206, 307] on label "Details & Cloud Pricing" at bounding box center [308, 313] width 204 height 20
click at [0, 0] on input "Details & Cloud Pricing" at bounding box center [0, 0] width 0 height 0
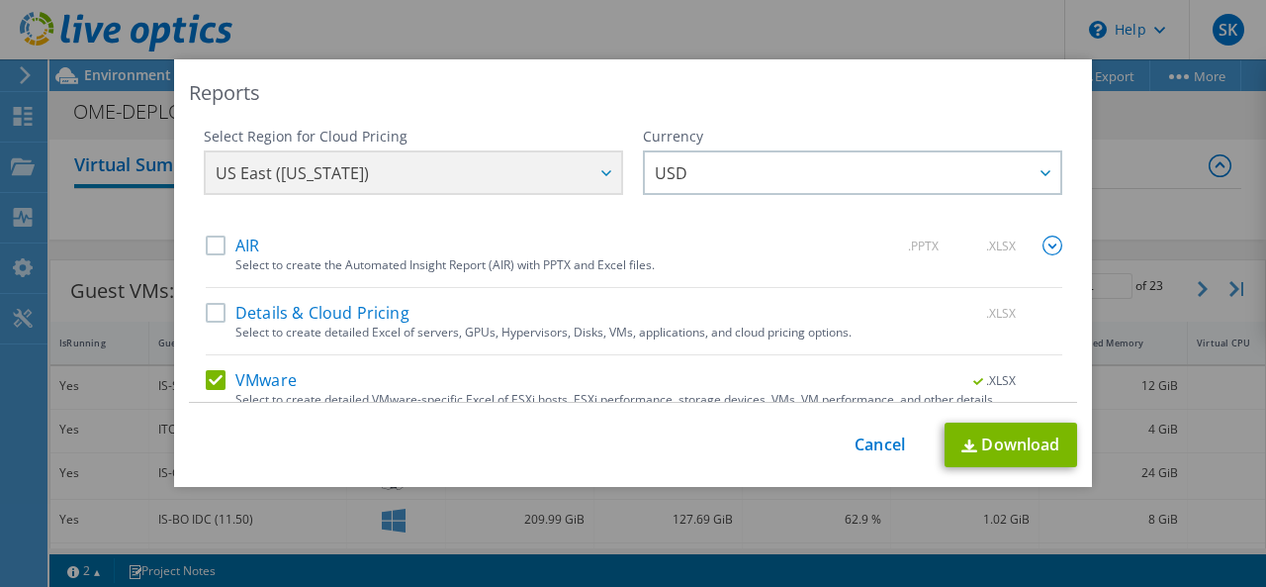
scroll to position [85, 0]
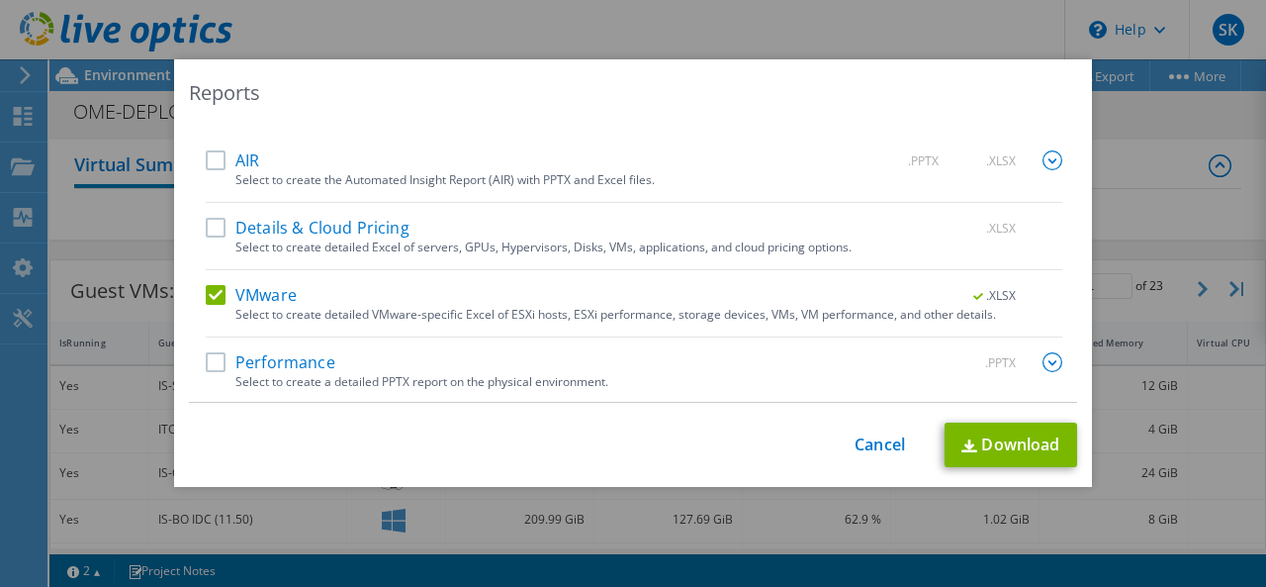
click at [212, 221] on label "Details & Cloud Pricing" at bounding box center [308, 228] width 204 height 20
click at [0, 0] on input "Details & Cloud Pricing" at bounding box center [0, 0] width 0 height 0
click at [981, 446] on link "Download" at bounding box center [1011, 444] width 133 height 45
click at [887, 444] on link "Cancel" at bounding box center [880, 444] width 50 height 19
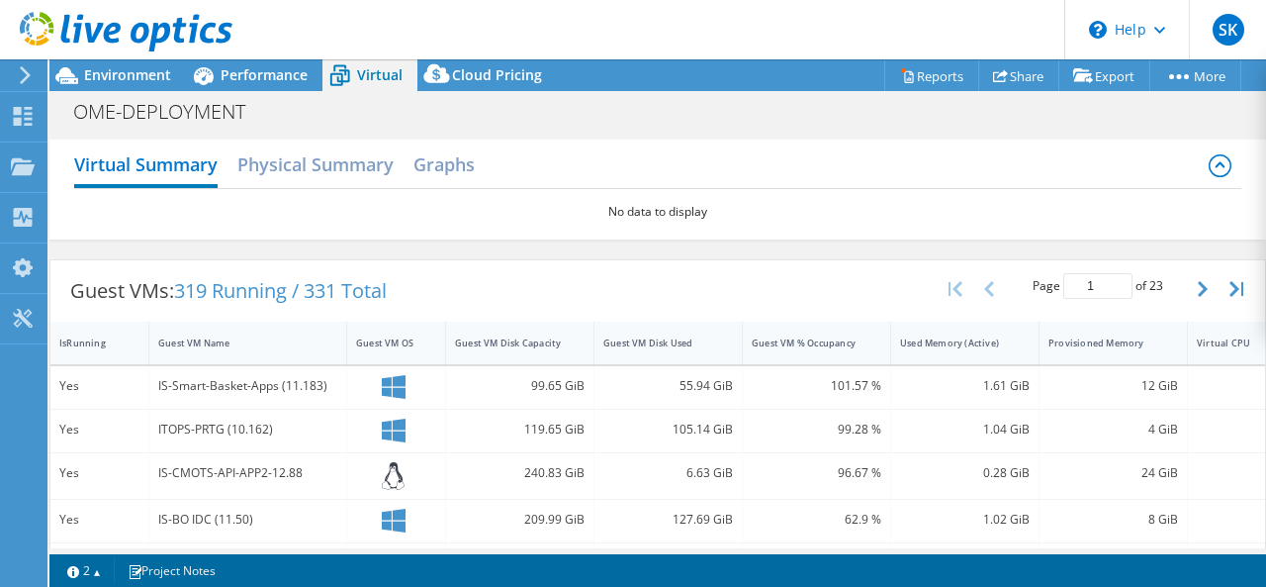
click at [1248, 185] on div "Virtual Summary Physical Summary Graphs No data to display" at bounding box center [657, 189] width 1217 height 100
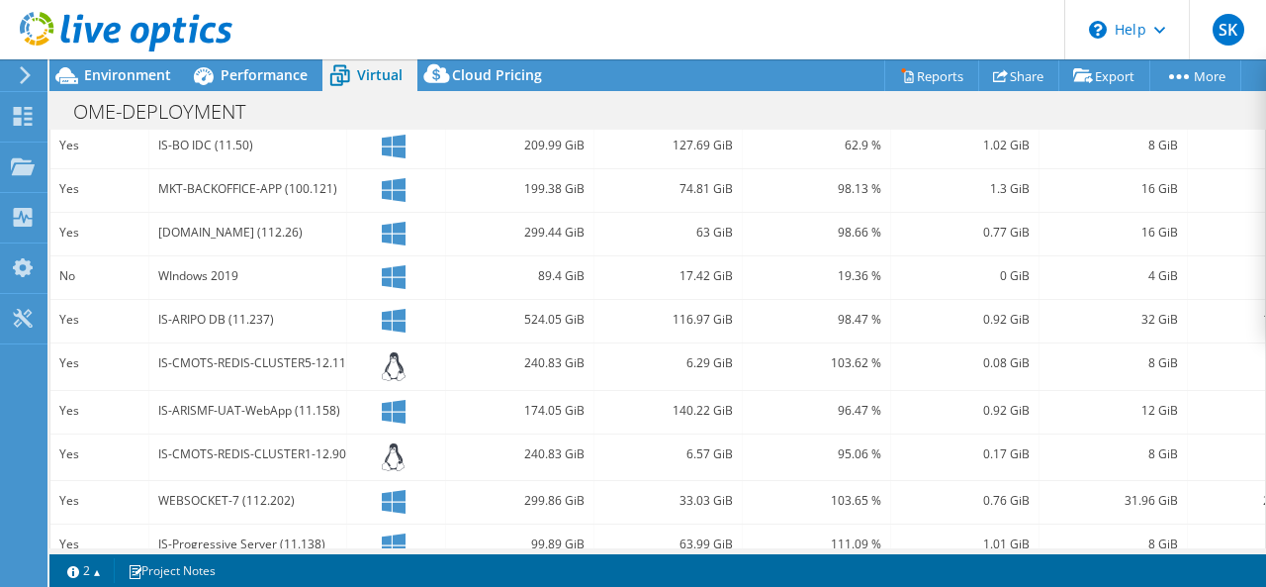
scroll to position [0, 0]
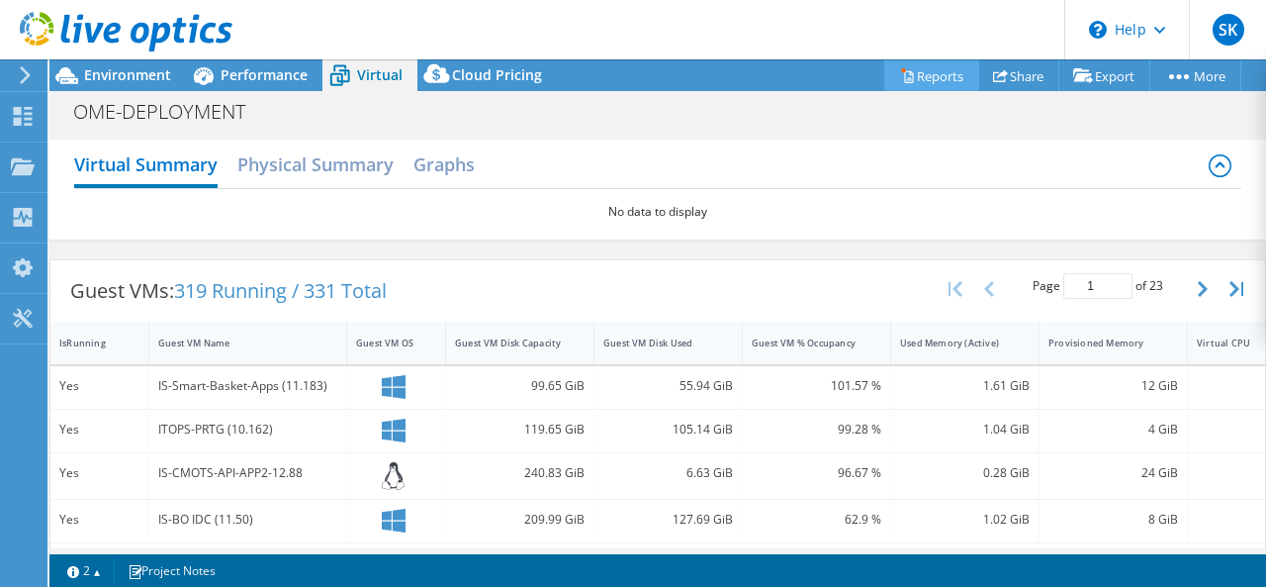
click at [927, 77] on link "Reports" at bounding box center [931, 75] width 95 height 31
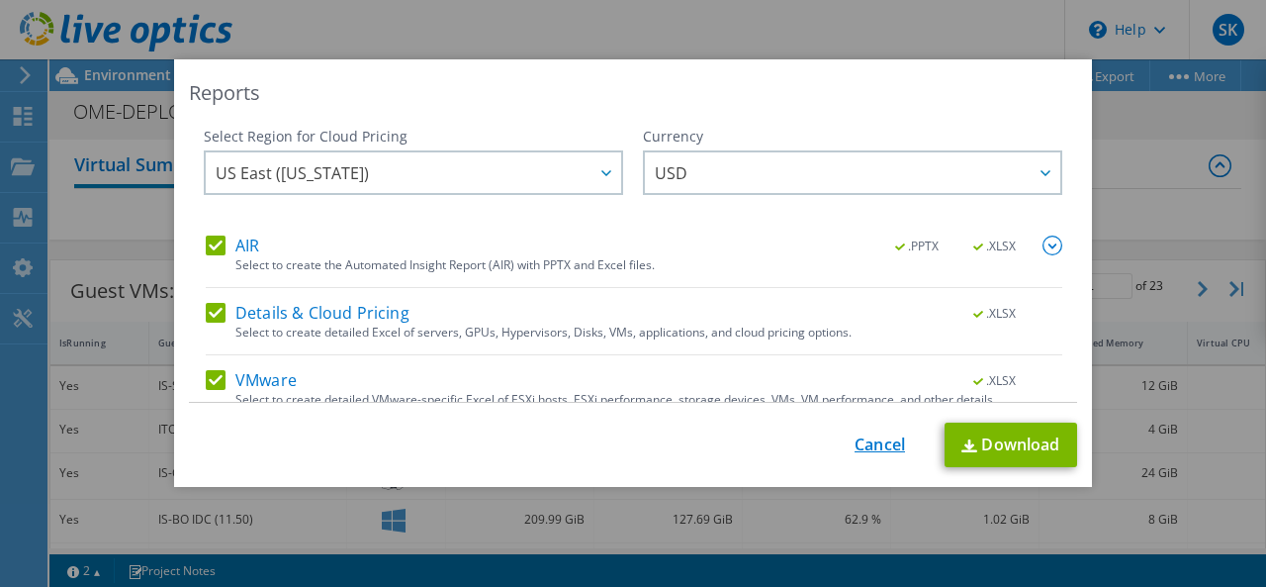
click at [876, 449] on link "Cancel" at bounding box center [880, 444] width 50 height 19
